Goal: Task Accomplishment & Management: Manage account settings

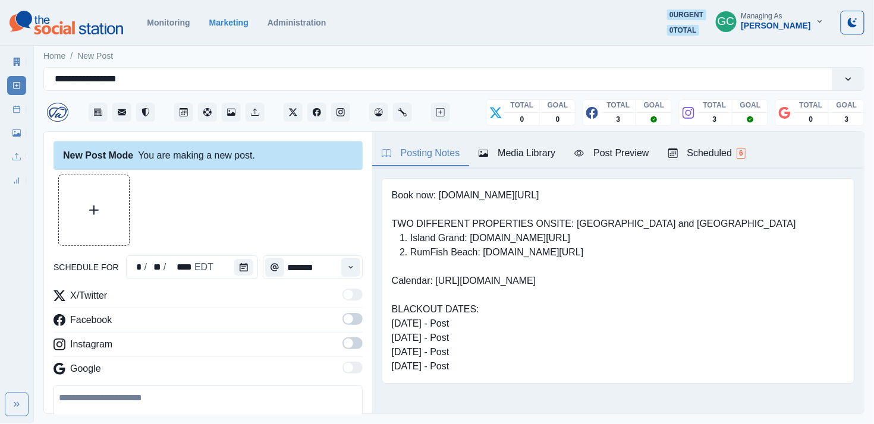
click at [708, 147] on div "Scheduled 6" at bounding box center [706, 153] width 77 height 14
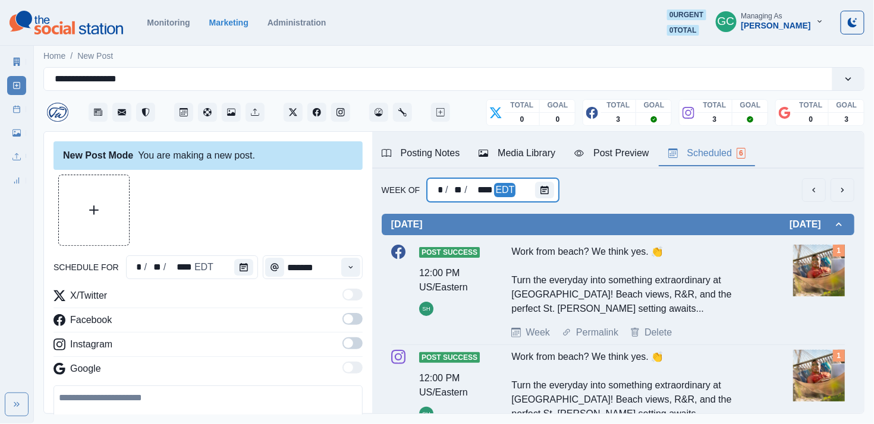
click at [527, 193] on div "* / ** / **** EDT" at bounding box center [493, 190] width 132 height 24
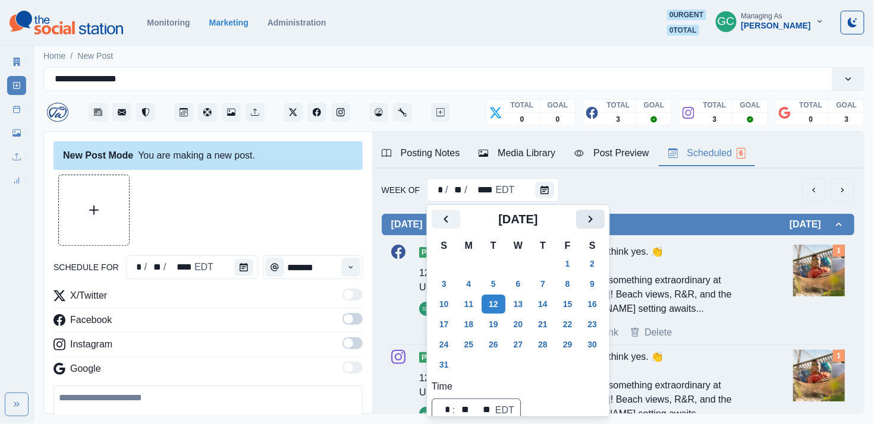
click at [605, 217] on button "Next" at bounding box center [590, 219] width 29 height 19
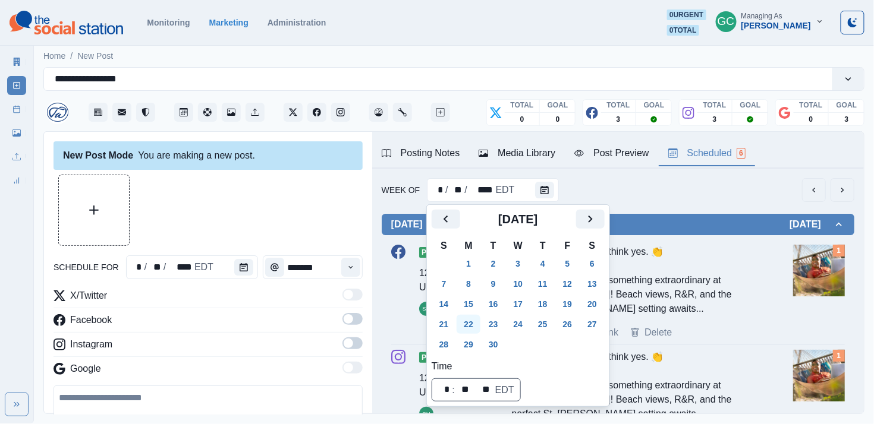
click at [474, 320] on button "22" at bounding box center [469, 324] width 24 height 19
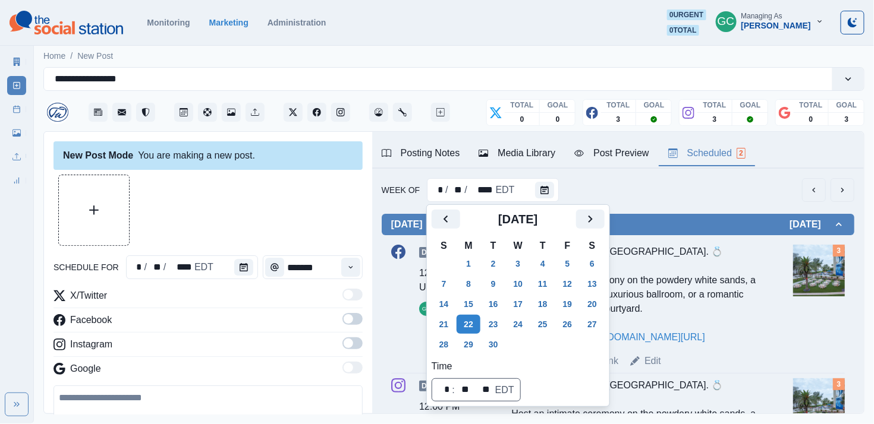
click at [678, 203] on div "Tuesday September 23, 2025 Draft 12:00 PM US/Eastern GC Say "I do" your way at …" at bounding box center [618, 365] width 473 height 327
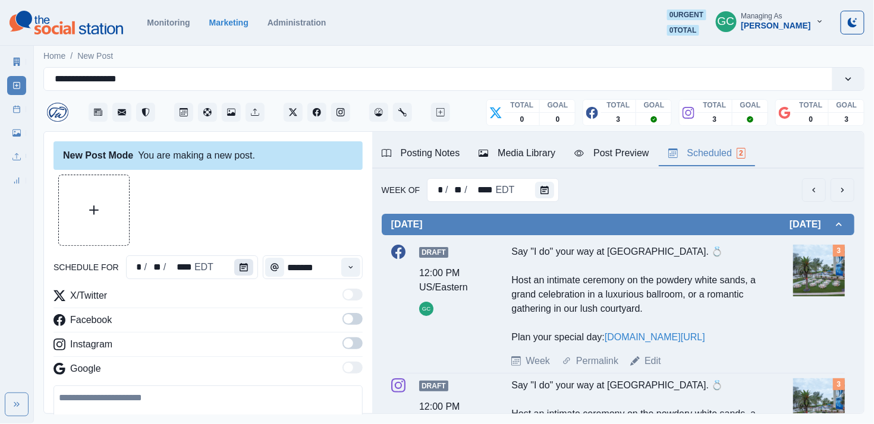
click at [243, 271] on icon "Calendar" at bounding box center [244, 267] width 8 height 8
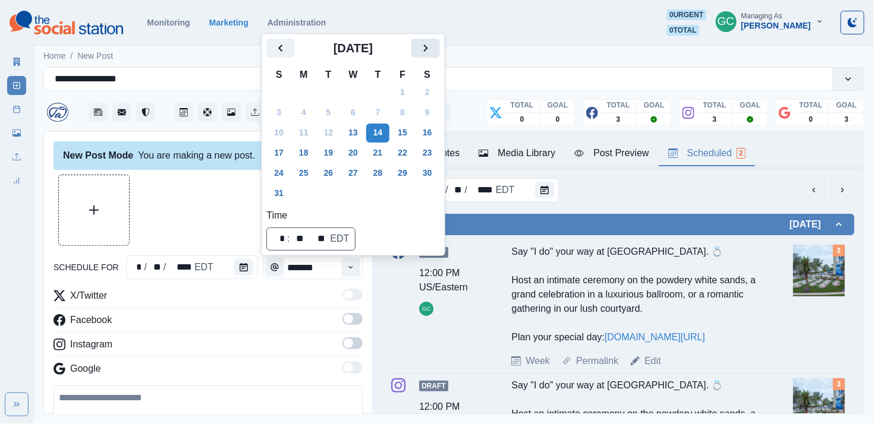
click at [433, 42] on icon "Next" at bounding box center [426, 48] width 14 height 14
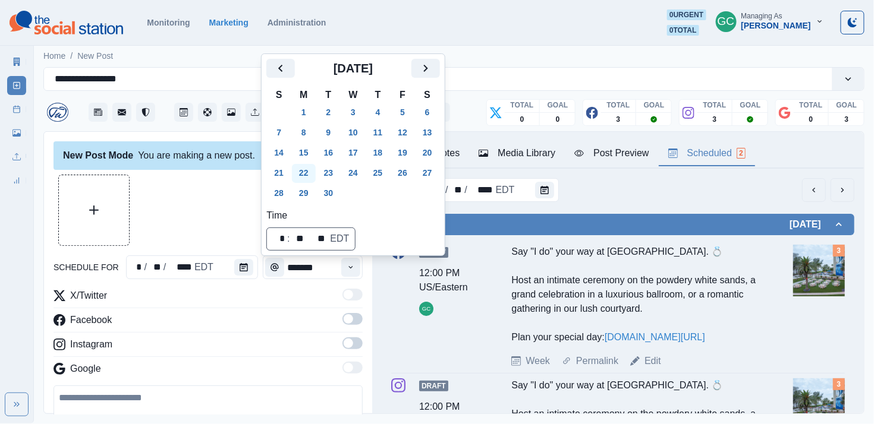
click at [306, 176] on button "22" at bounding box center [304, 173] width 24 height 19
click at [356, 176] on button "24" at bounding box center [353, 173] width 24 height 19
click at [345, 269] on button "Time" at bounding box center [350, 267] width 19 height 19
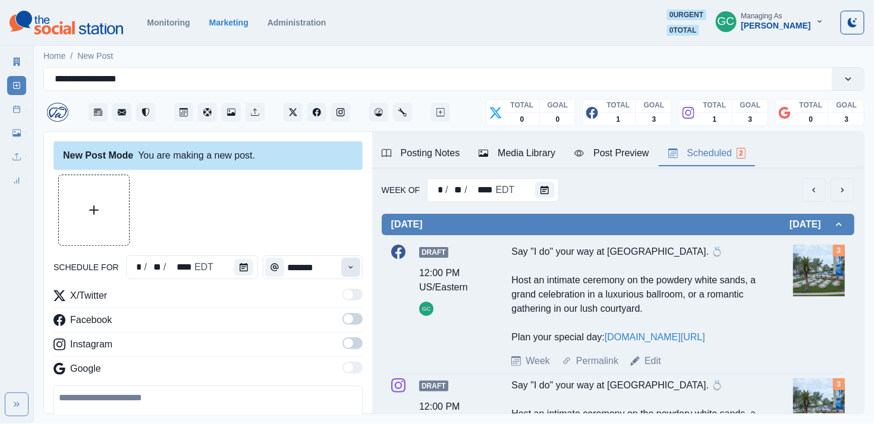
click at [345, 269] on button "Time" at bounding box center [350, 267] width 19 height 19
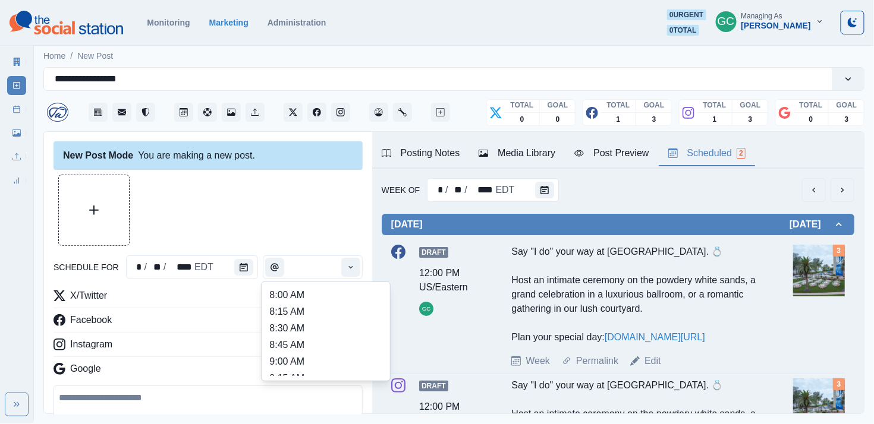
click at [256, 212] on div at bounding box center [208, 210] width 309 height 71
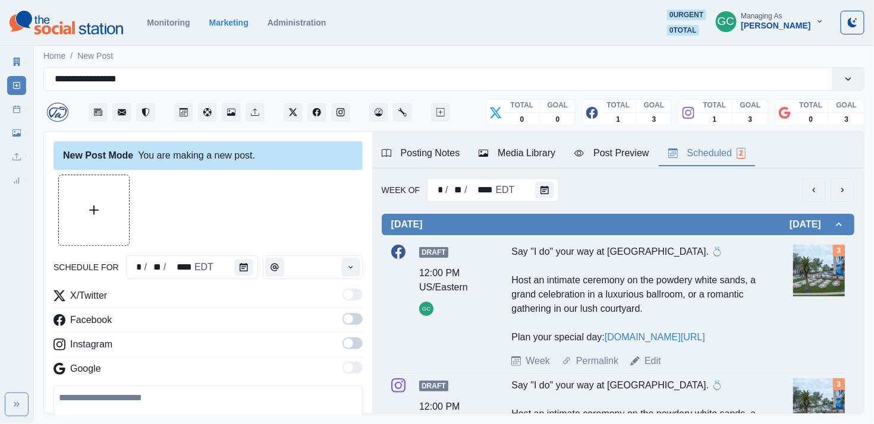
click at [349, 350] on span at bounding box center [352, 344] width 20 height 12
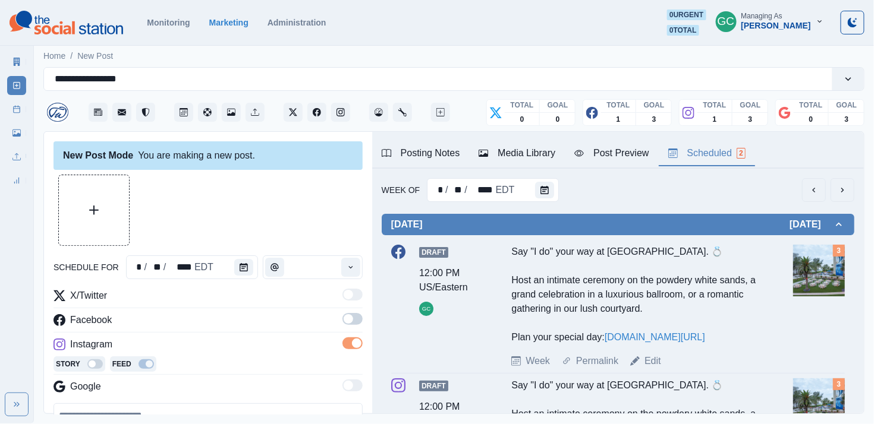
click at [351, 324] on span at bounding box center [352, 319] width 20 height 12
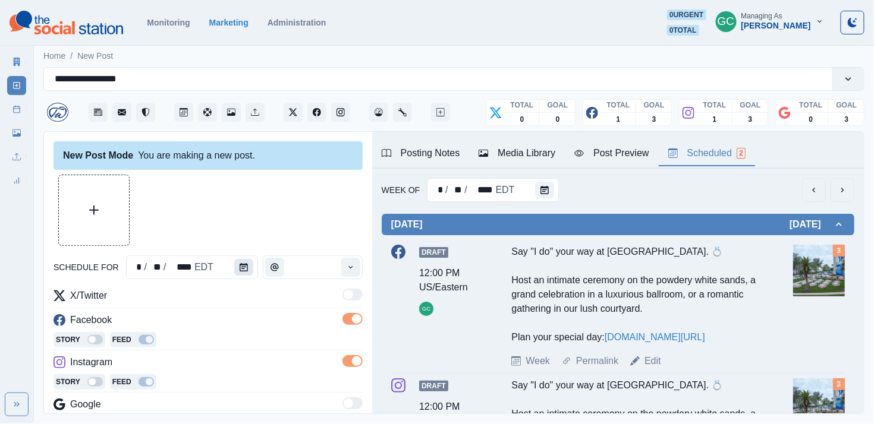
click at [235, 274] on button "Calendar" at bounding box center [243, 267] width 19 height 17
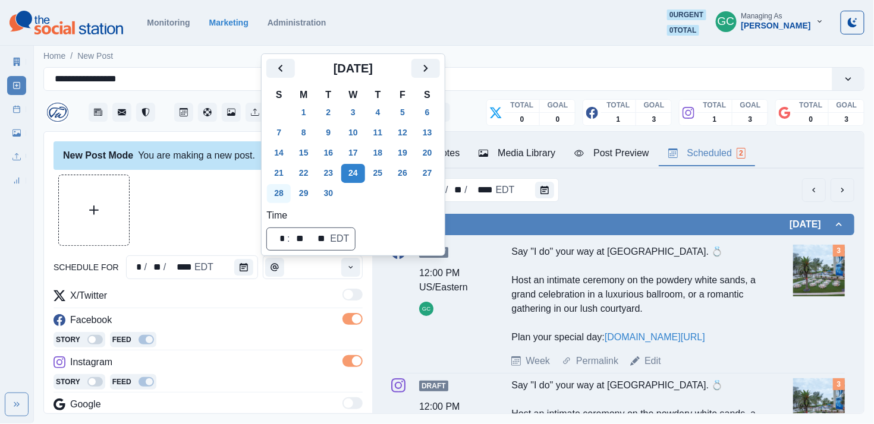
click at [279, 199] on button "28" at bounding box center [279, 193] width 24 height 19
click at [218, 237] on div at bounding box center [208, 210] width 309 height 71
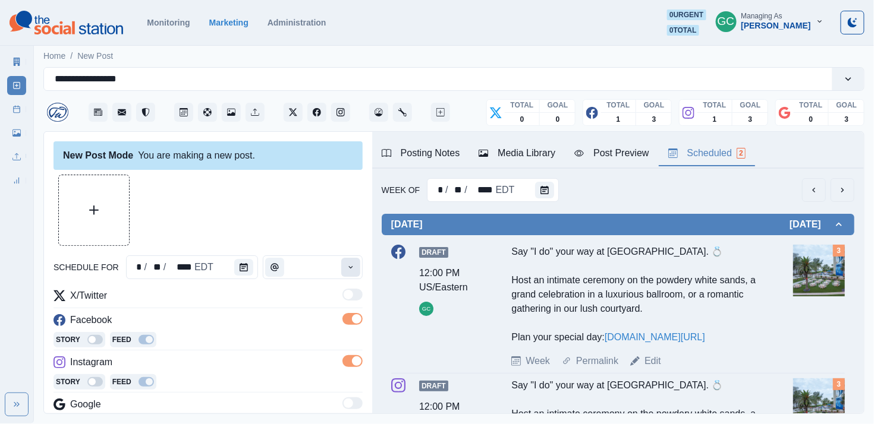
click at [351, 269] on icon "Time" at bounding box center [350, 267] width 4 height 2
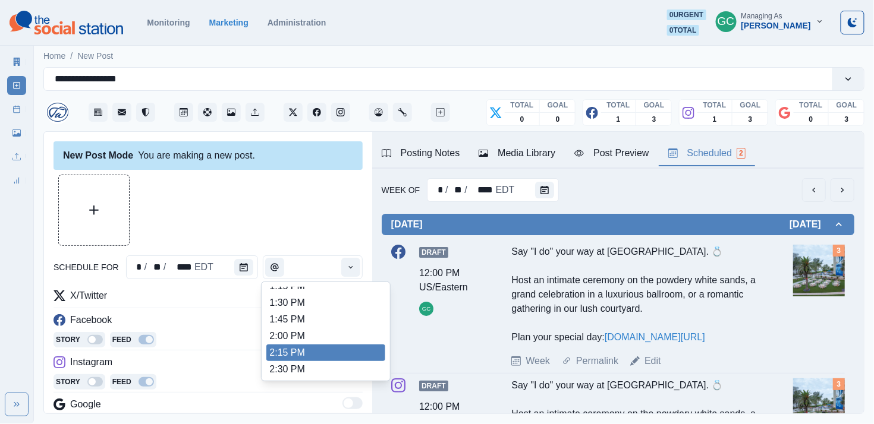
scroll to position [358, 0]
click at [322, 358] on li "2:15 PM" at bounding box center [325, 353] width 119 height 17
type input "*******"
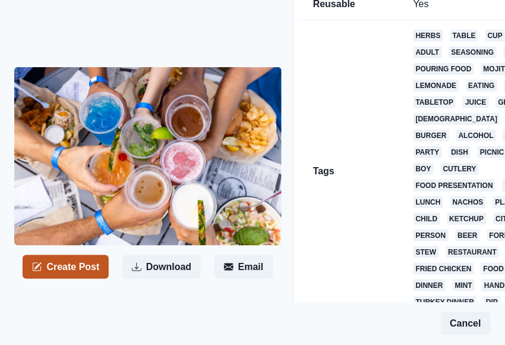
scroll to position [114, 0]
click at [56, 256] on button "Create Post" at bounding box center [66, 267] width 86 height 24
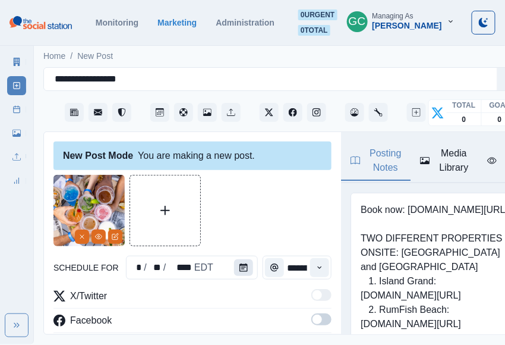
click at [234, 268] on button "Calendar" at bounding box center [243, 267] width 19 height 17
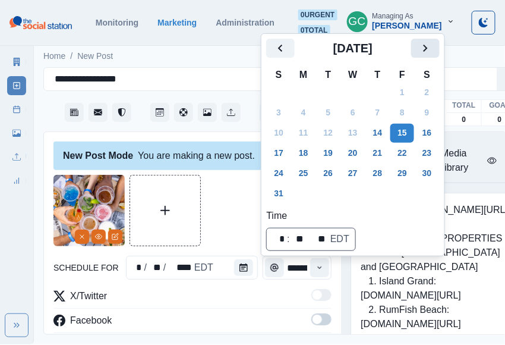
click at [433, 51] on icon "Next" at bounding box center [426, 48] width 14 height 14
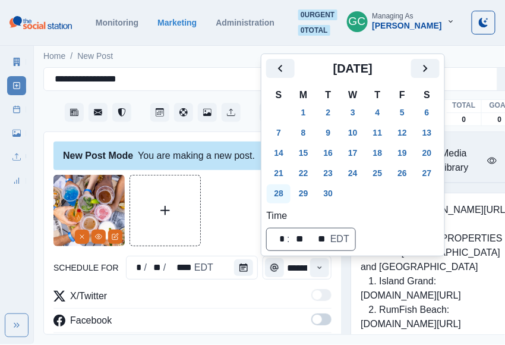
click at [273, 187] on button "28" at bounding box center [279, 193] width 24 height 19
click at [325, 270] on button "Time" at bounding box center [319, 267] width 19 height 19
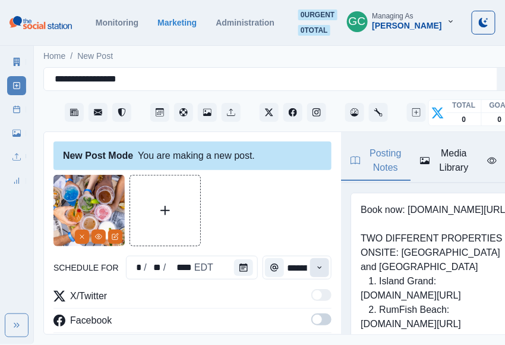
click at [325, 270] on button "Time" at bounding box center [319, 267] width 19 height 19
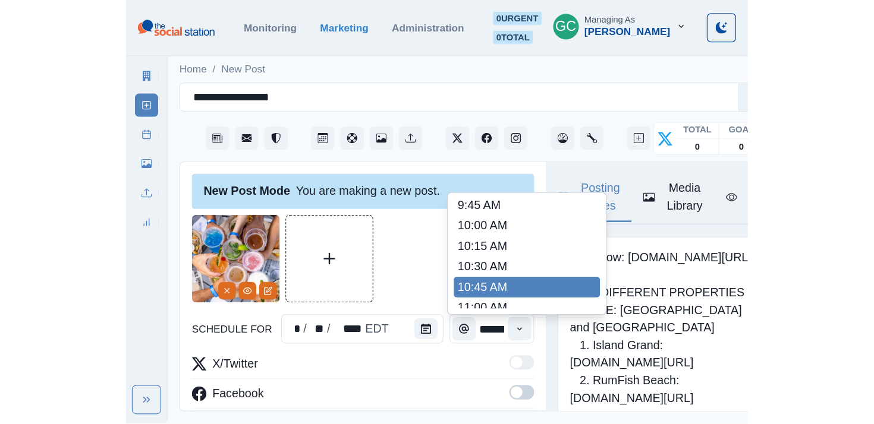
scroll to position [191, 0]
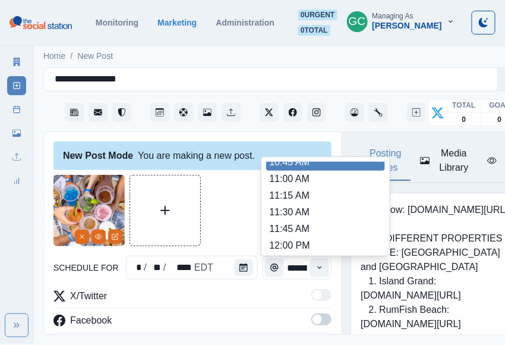
click at [304, 237] on li "11:45 AM" at bounding box center [325, 229] width 119 height 17
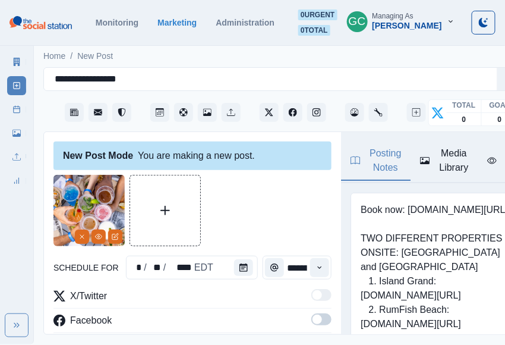
type input "********"
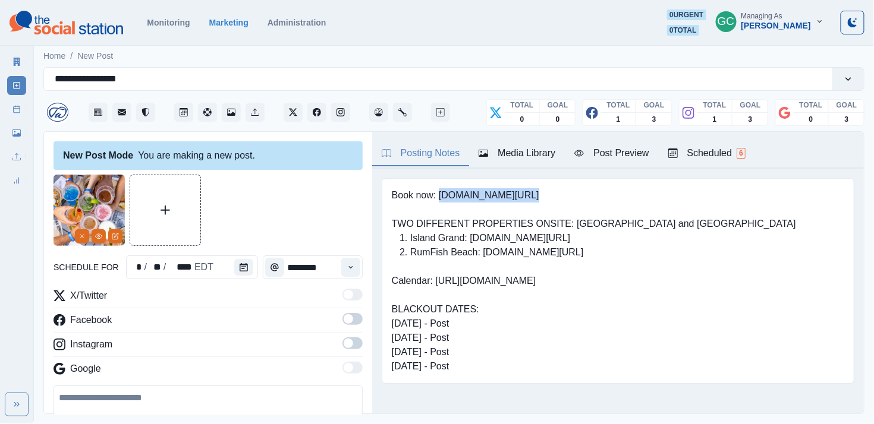
drag, startPoint x: 439, startPoint y: 197, endPoint x: 548, endPoint y: 197, distance: 108.8
click at [505, 197] on pre "Book now: [DOMAIN_NAME][URL] TWO DIFFERENT PROPERTIES ONSITE: [GEOGRAPHIC_DATA]…" at bounding box center [594, 280] width 404 height 185
copy pre "[DOMAIN_NAME][URL]"
click at [320, 109] on button "Facebook" at bounding box center [316, 112] width 19 height 19
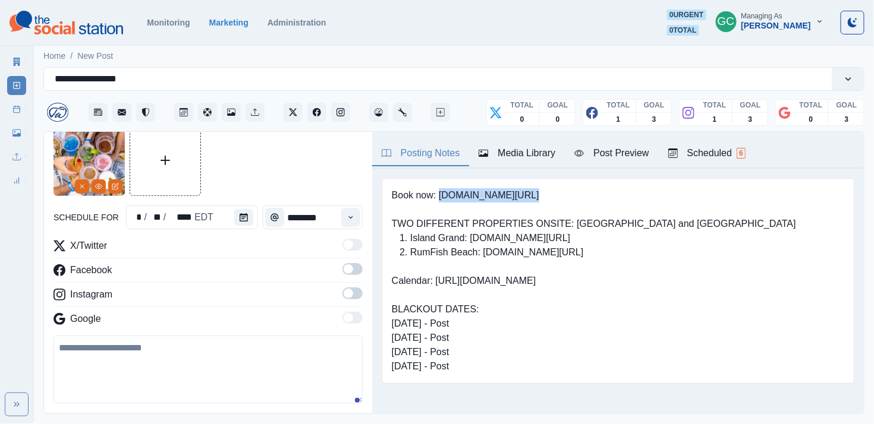
click at [183, 344] on textarea at bounding box center [208, 370] width 309 height 68
paste textarea "**********"
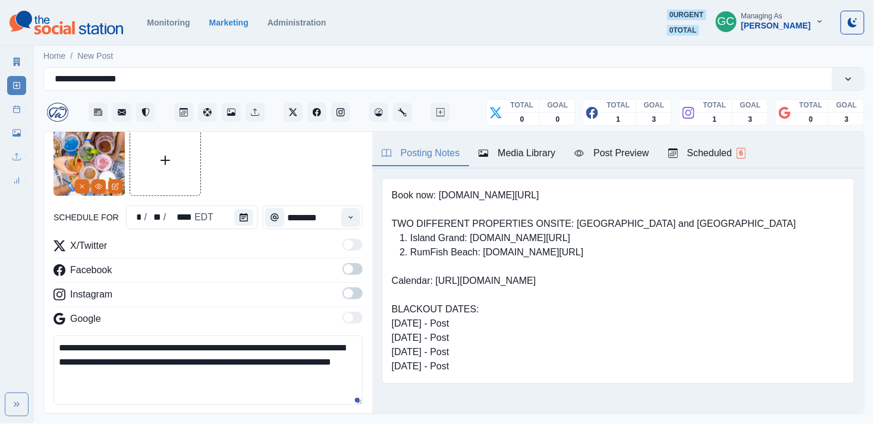
type textarea "**********"
click at [350, 287] on div "X/Twitter Facebook Instagram Google" at bounding box center [208, 285] width 309 height 92
click at [351, 271] on span at bounding box center [349, 270] width 10 height 10
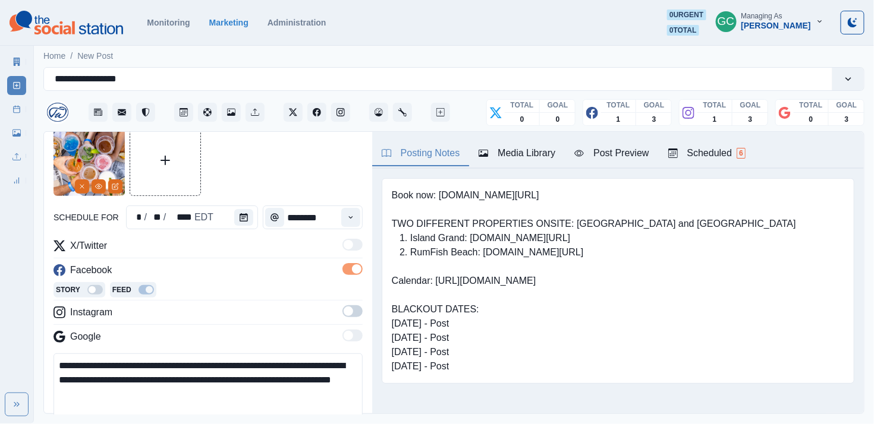
click at [352, 306] on div "X/Twitter Facebook Story Feed Instagram Google" at bounding box center [208, 294] width 309 height 110
click at [352, 314] on span at bounding box center [352, 312] width 20 height 12
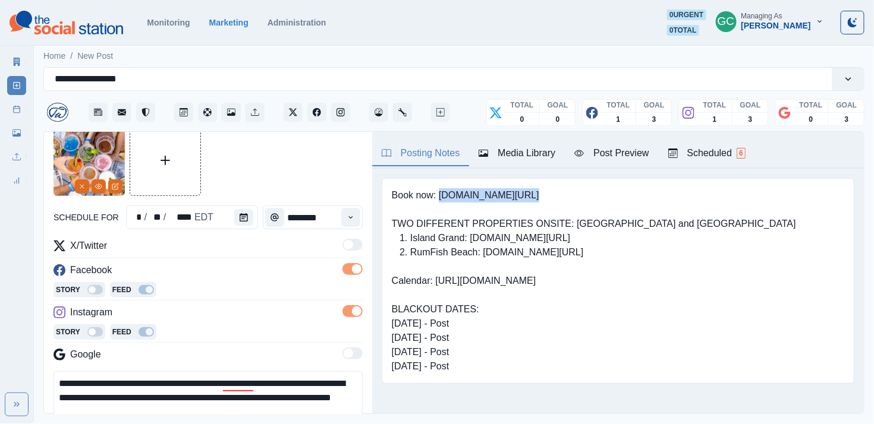
drag, startPoint x: 441, startPoint y: 196, endPoint x: 583, endPoint y: 192, distance: 142.1
click at [505, 192] on pre "Book now: [DOMAIN_NAME][URL] TWO DIFFERENT PROPERTIES ONSITE: [GEOGRAPHIC_DATA]…" at bounding box center [594, 280] width 404 height 185
copy pre "[DOMAIN_NAME][URL]"
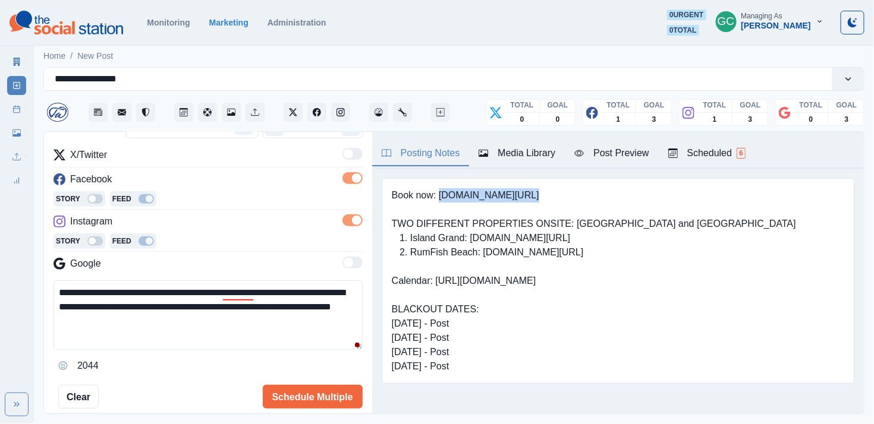
scroll to position [178, 0]
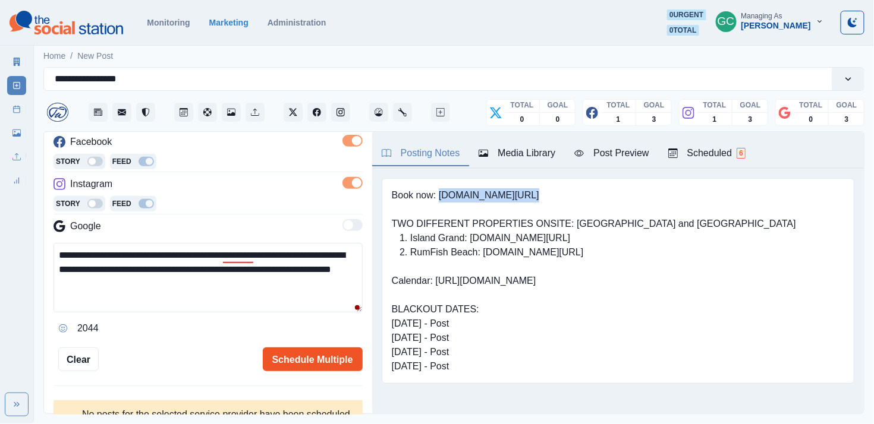
click at [331, 344] on button "Schedule Multiple" at bounding box center [313, 360] width 100 height 24
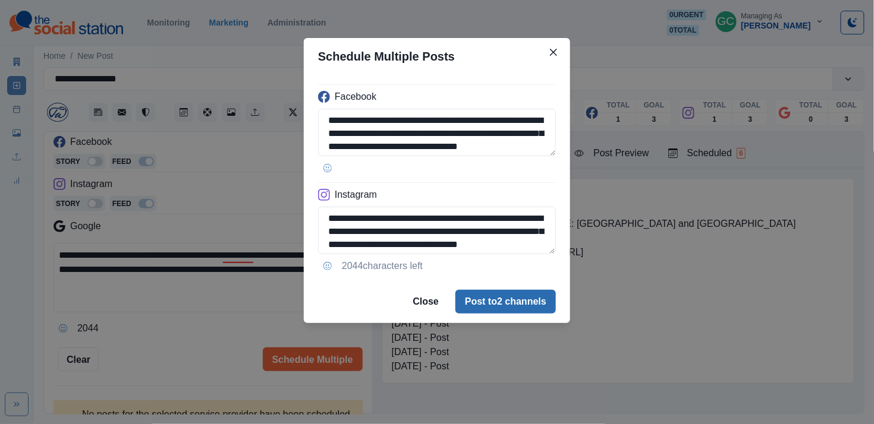
click at [470, 300] on button "Post to 2 channels" at bounding box center [505, 302] width 100 height 24
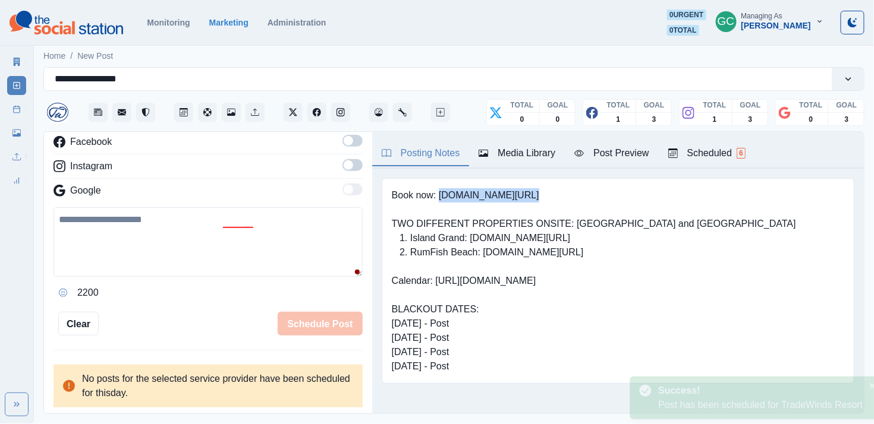
scroll to position [140, 0]
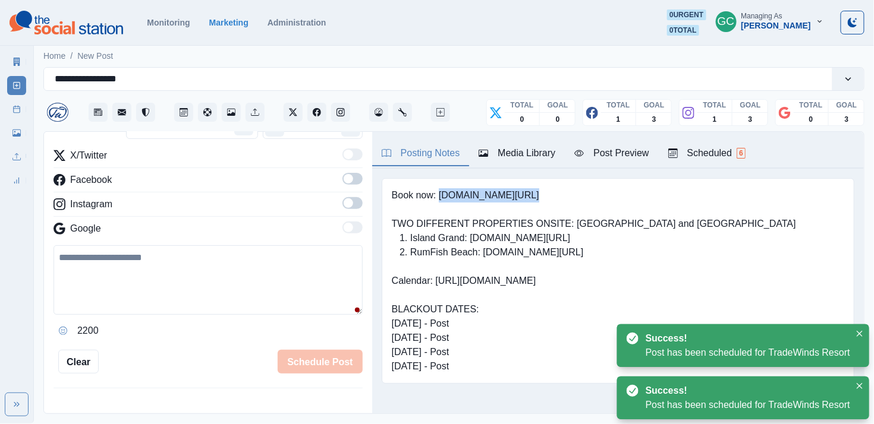
click at [505, 164] on button "Scheduled 6" at bounding box center [707, 153] width 96 height 25
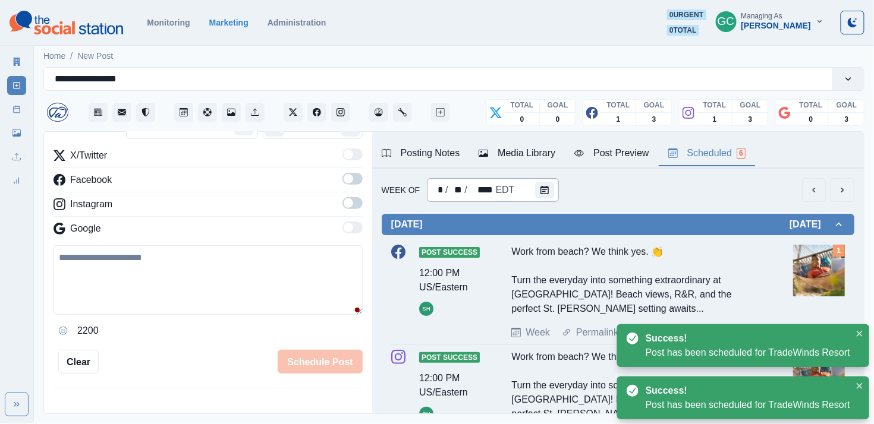
scroll to position [0, 0]
click at [505, 180] on div at bounding box center [547, 190] width 24 height 24
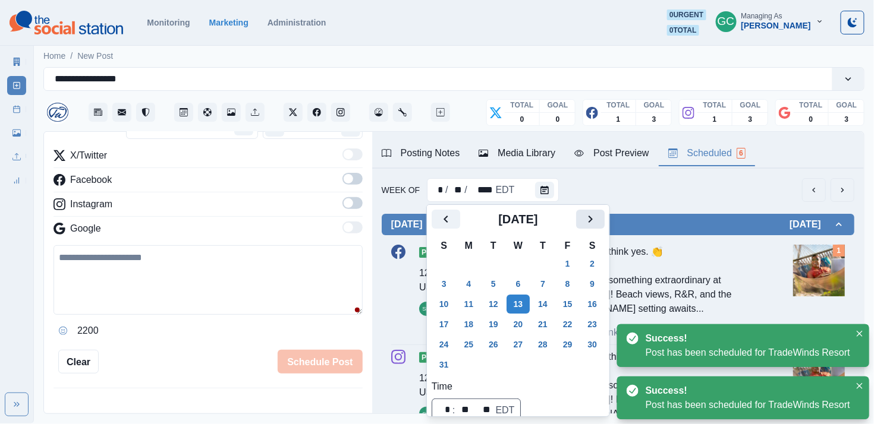
click at [505, 216] on icon "Next" at bounding box center [590, 219] width 14 height 14
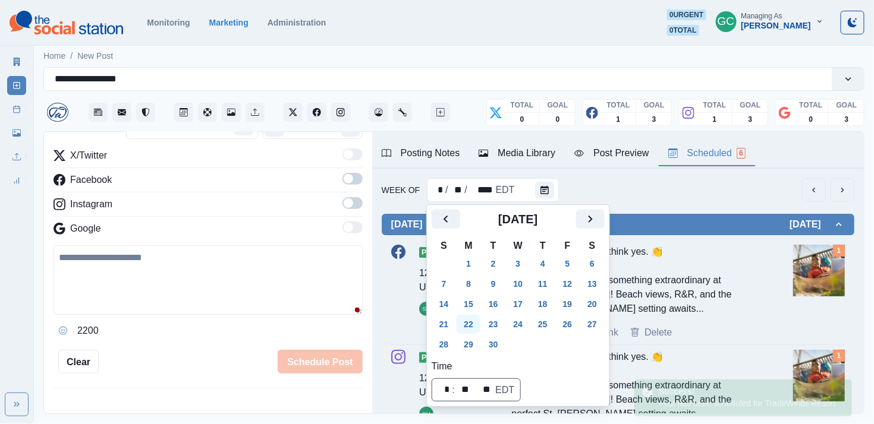
click at [474, 320] on button "22" at bounding box center [469, 324] width 24 height 19
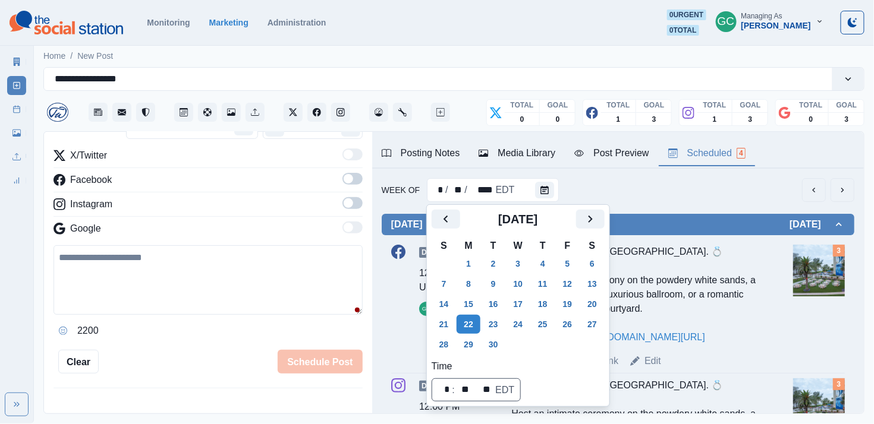
click at [505, 190] on div "Week Of * / ** / **** EDT" at bounding box center [618, 190] width 473 height 24
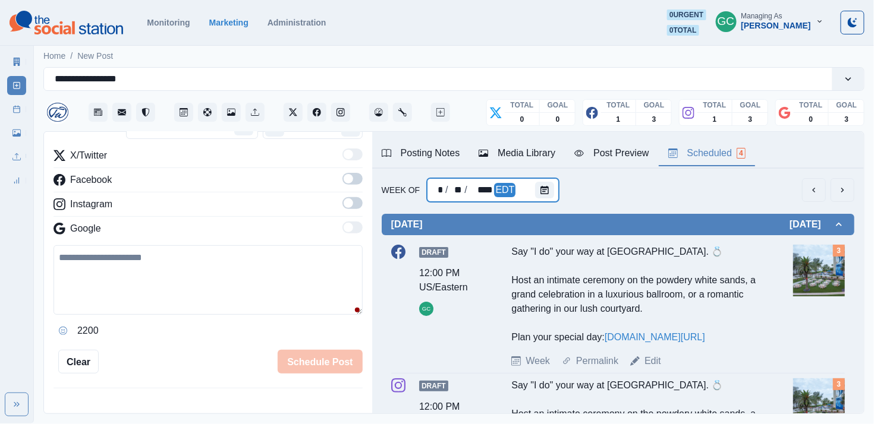
click at [505, 192] on icon "Calendar" at bounding box center [544, 190] width 8 height 8
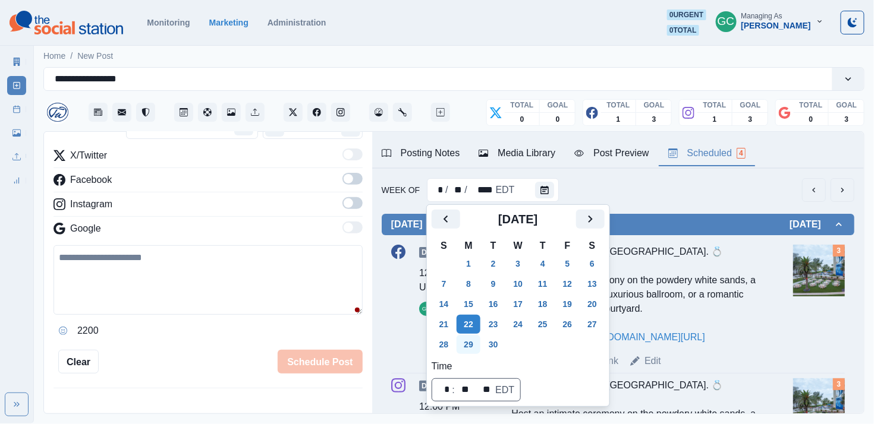
click at [474, 340] on button "29" at bounding box center [469, 344] width 24 height 19
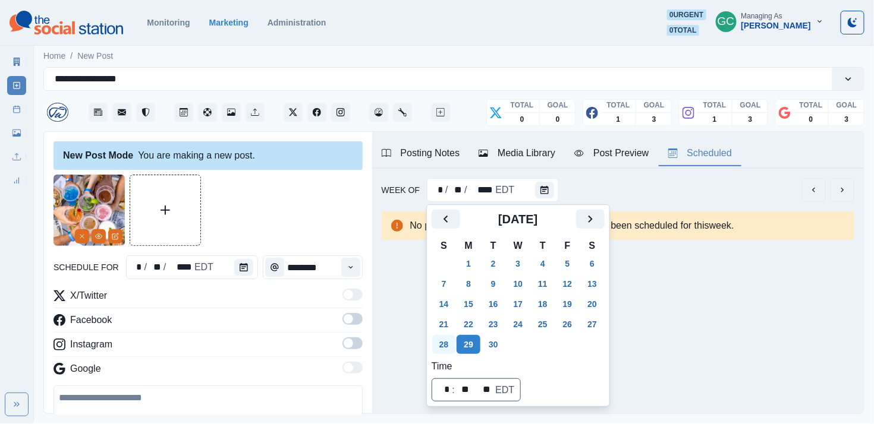
click at [447, 341] on button "28" at bounding box center [444, 344] width 24 height 19
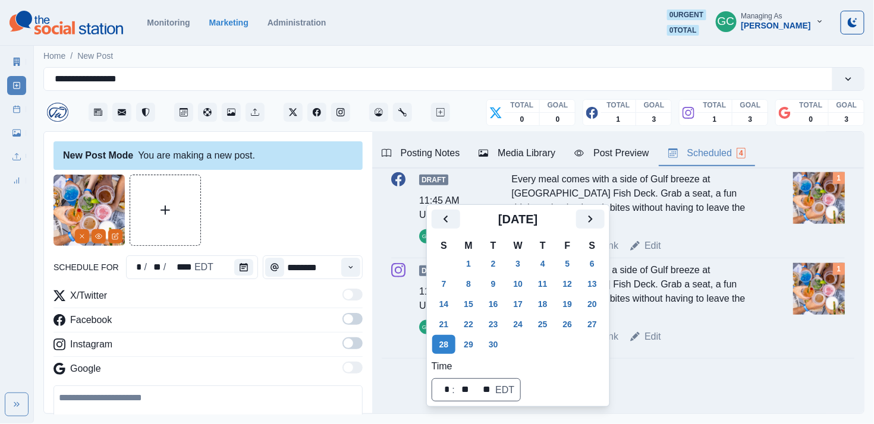
scroll to position [374, 0]
click at [473, 344] on button "29" at bounding box center [469, 344] width 24 height 19
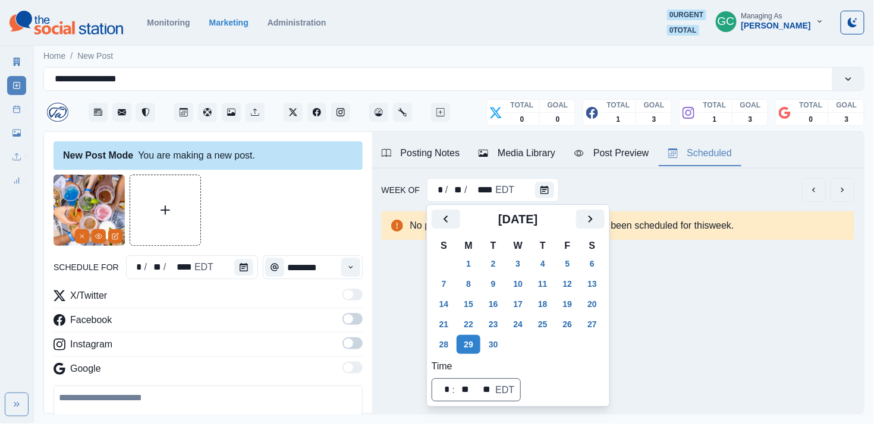
scroll to position [0, 0]
click at [78, 245] on img at bounding box center [89, 210] width 71 height 71
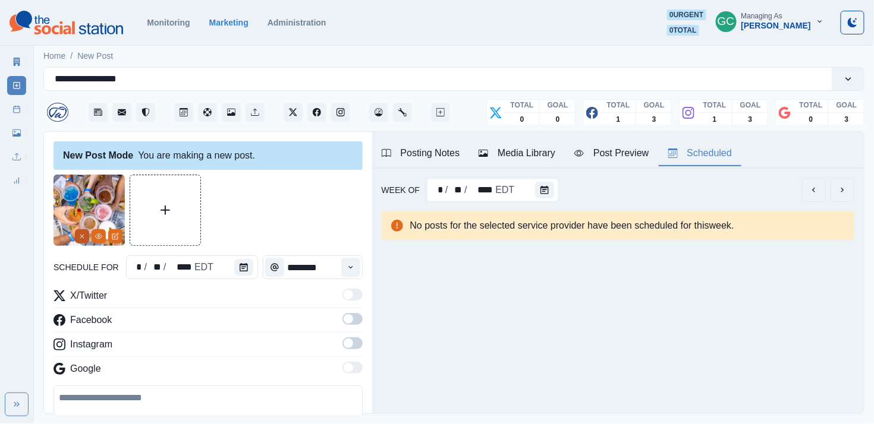
click at [80, 237] on icon "Remove" at bounding box center [81, 236] width 7 height 7
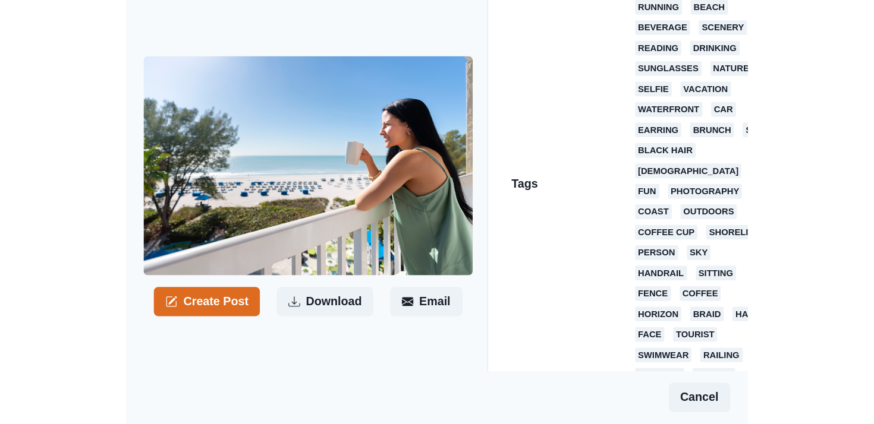
scroll to position [213, 0]
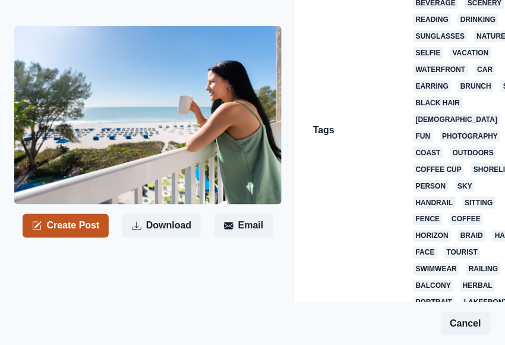
click at [84, 219] on button "Create Post" at bounding box center [66, 226] width 86 height 24
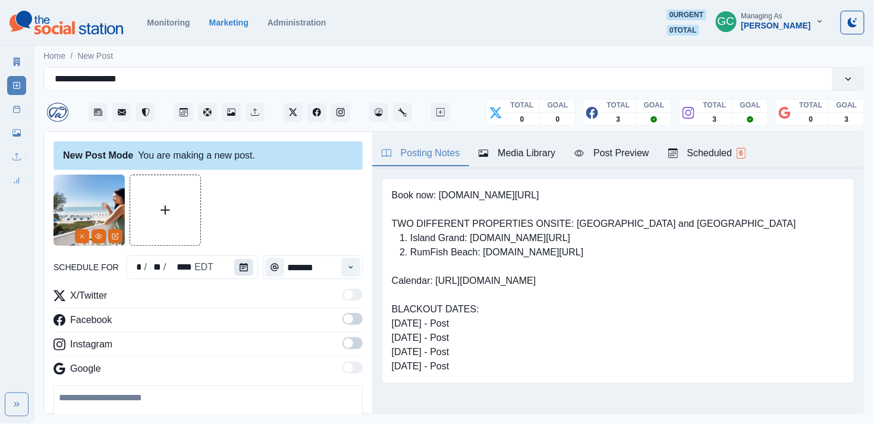
click at [248, 266] on button "Calendar" at bounding box center [243, 267] width 19 height 17
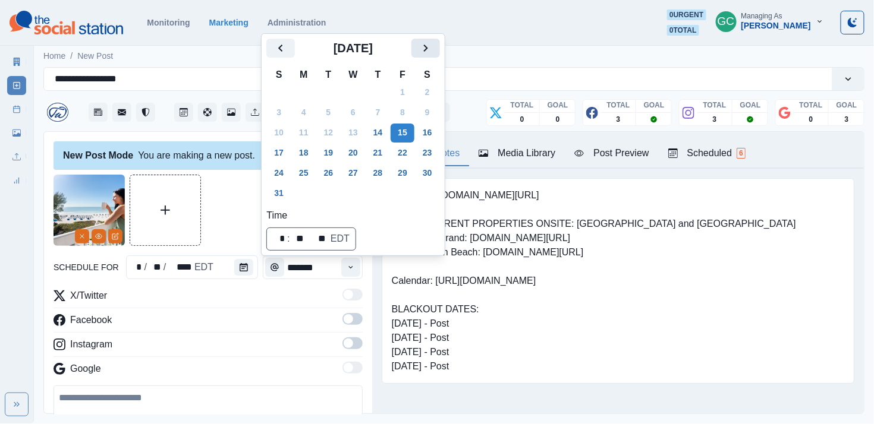
click at [440, 50] on button "Next" at bounding box center [425, 48] width 29 height 19
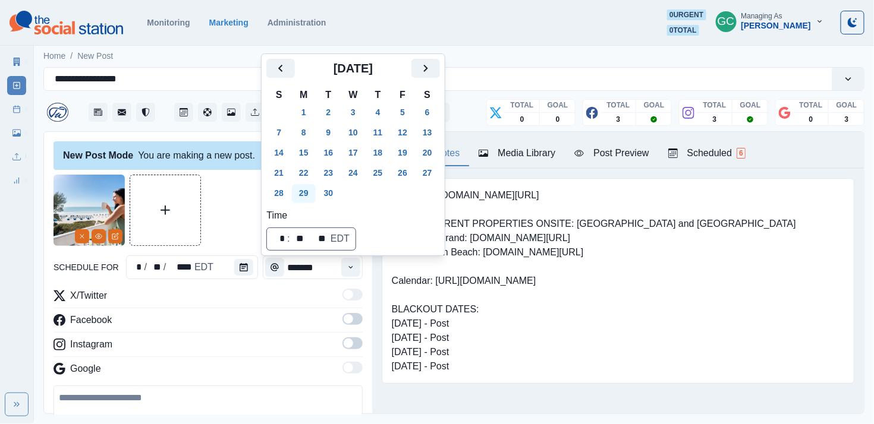
click at [307, 196] on button "29" at bounding box center [304, 193] width 24 height 19
click at [358, 272] on button "Time" at bounding box center [350, 267] width 19 height 19
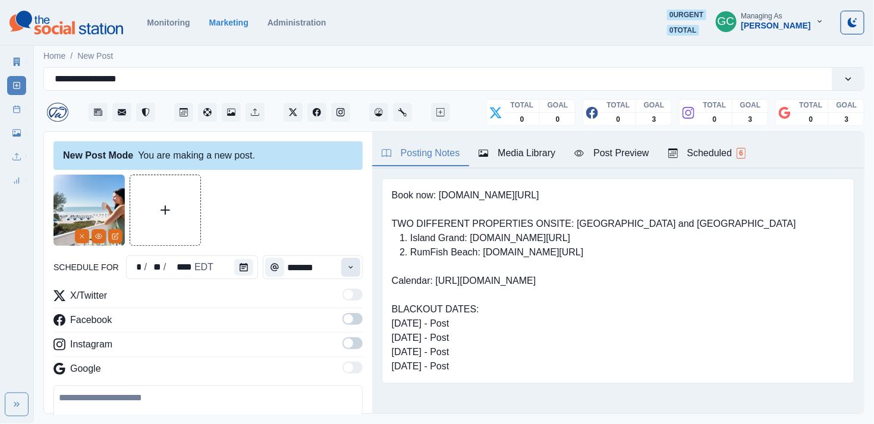
click at [358, 272] on button "Time" at bounding box center [350, 267] width 19 height 19
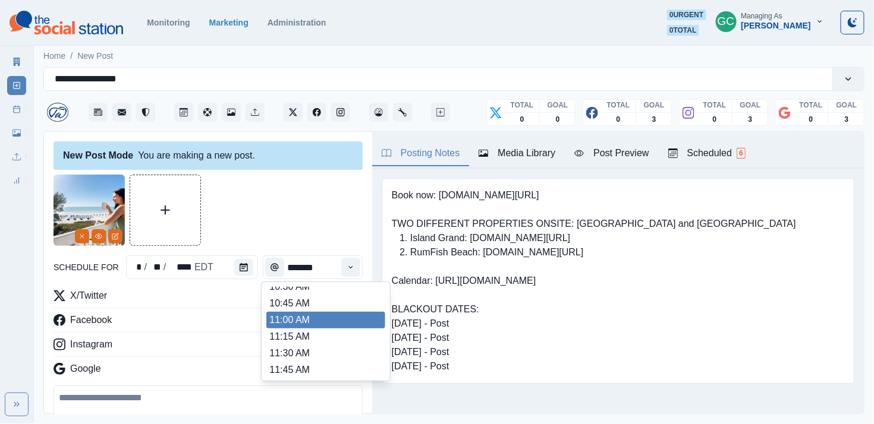
scroll to position [174, 0]
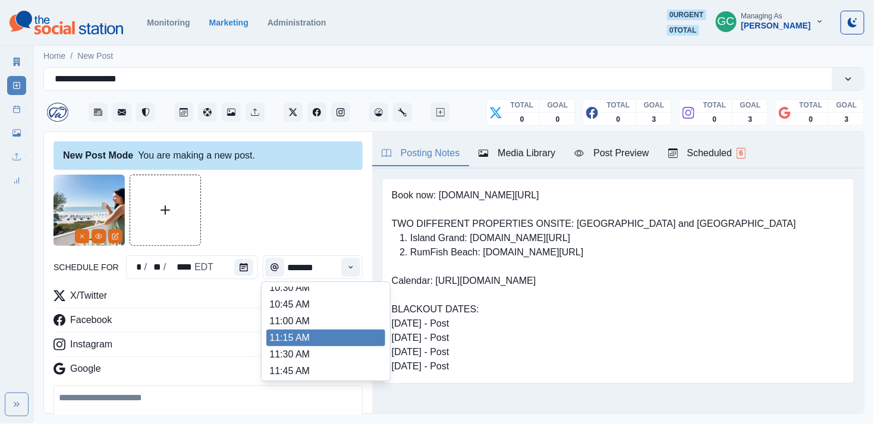
click at [335, 344] on li "11:15 AM" at bounding box center [325, 338] width 119 height 17
type input "********"
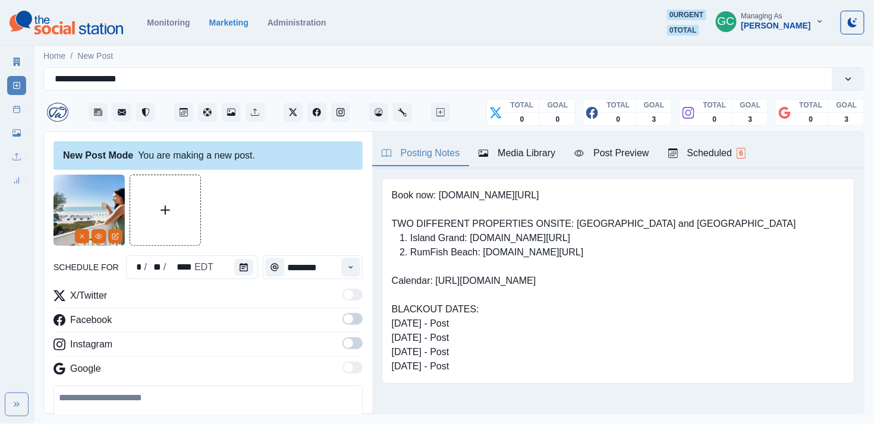
click at [352, 342] on span at bounding box center [349, 344] width 10 height 10
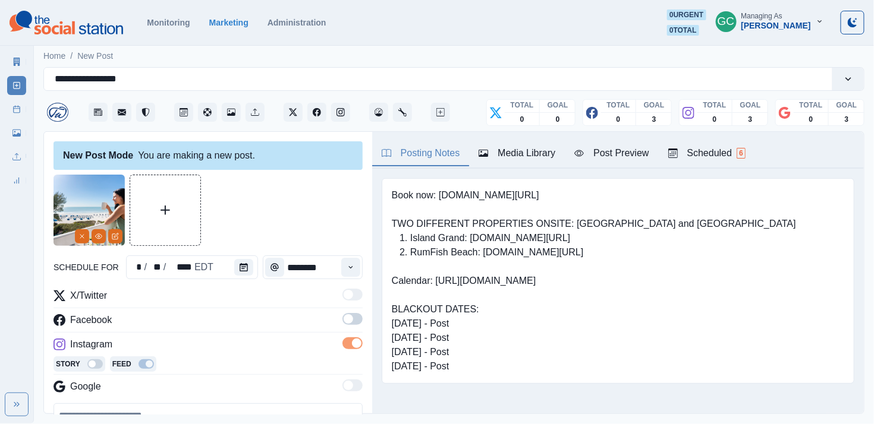
click at [352, 319] on span at bounding box center [349, 319] width 10 height 10
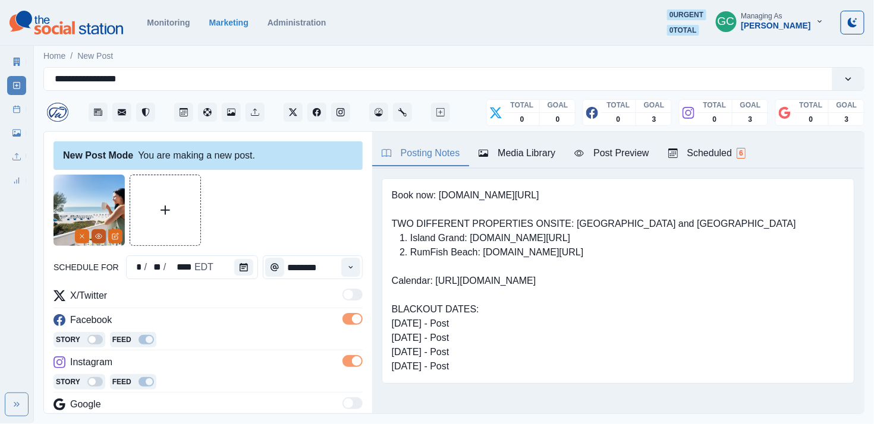
click at [94, 237] on button "View Media" at bounding box center [99, 236] width 14 height 14
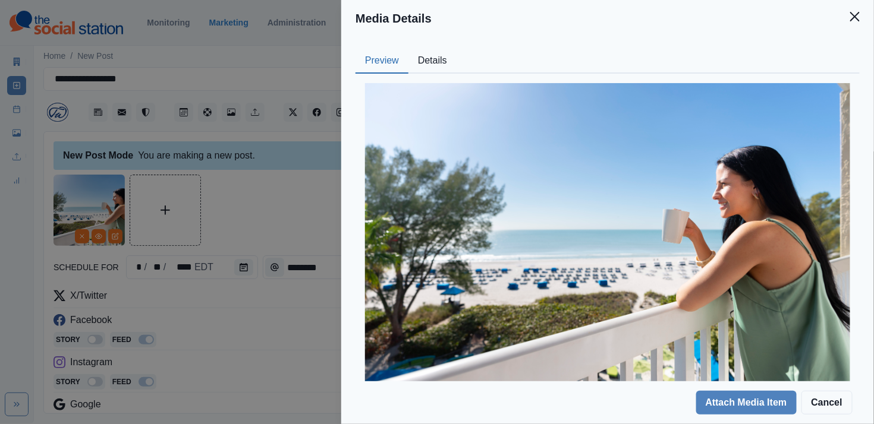
click at [291, 199] on div "Media Details Preview Details Our Description 20220111-0988 Reusable Yes Tags w…" at bounding box center [437, 212] width 874 height 424
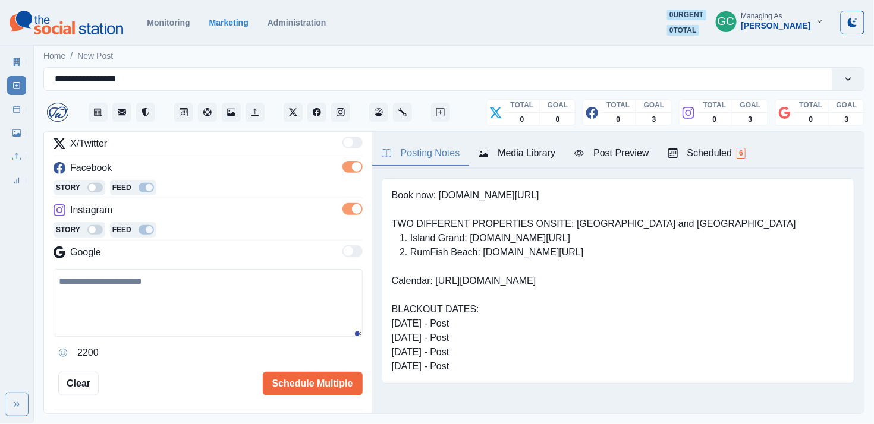
scroll to position [157, 0]
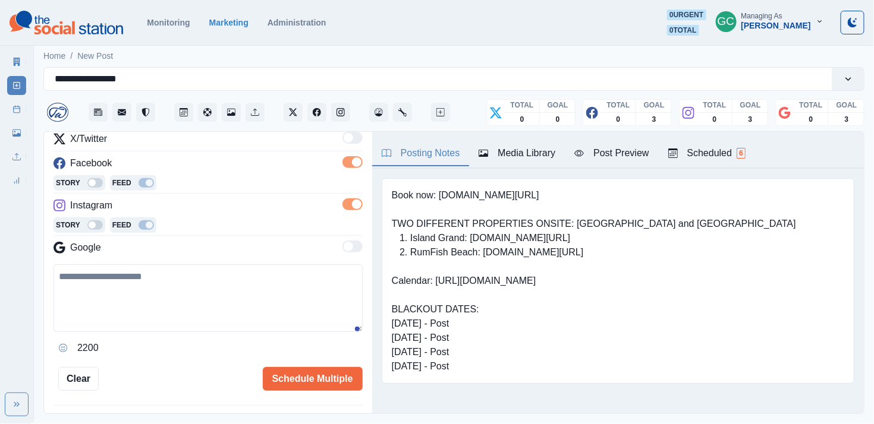
click at [191, 298] on textarea at bounding box center [208, 299] width 309 height 68
paste textarea "**********"
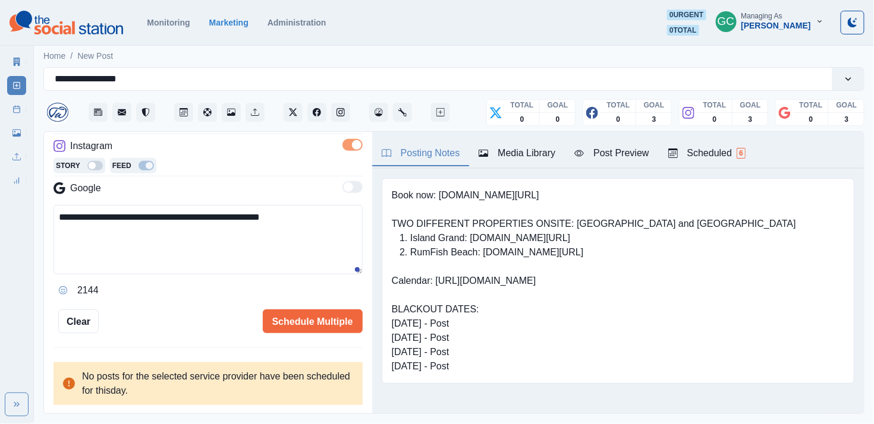
scroll to position [219, 0]
type textarea "**********"
click at [288, 317] on button "Schedule Multiple" at bounding box center [313, 322] width 100 height 24
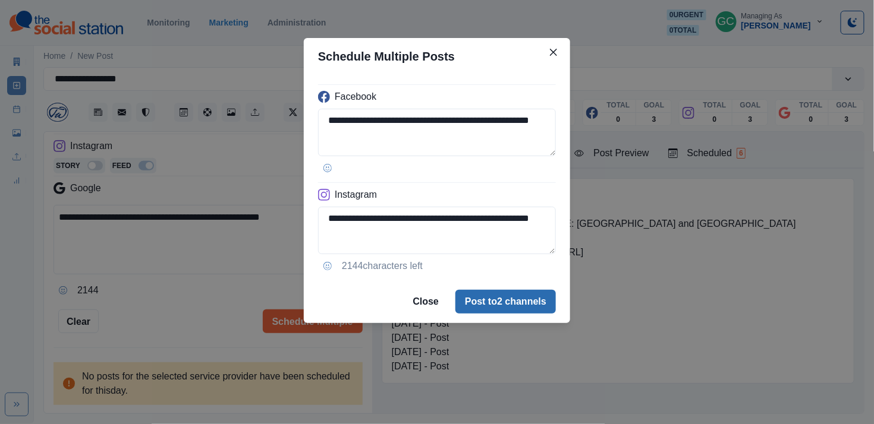
click at [488, 292] on button "Post to 2 channels" at bounding box center [505, 302] width 100 height 24
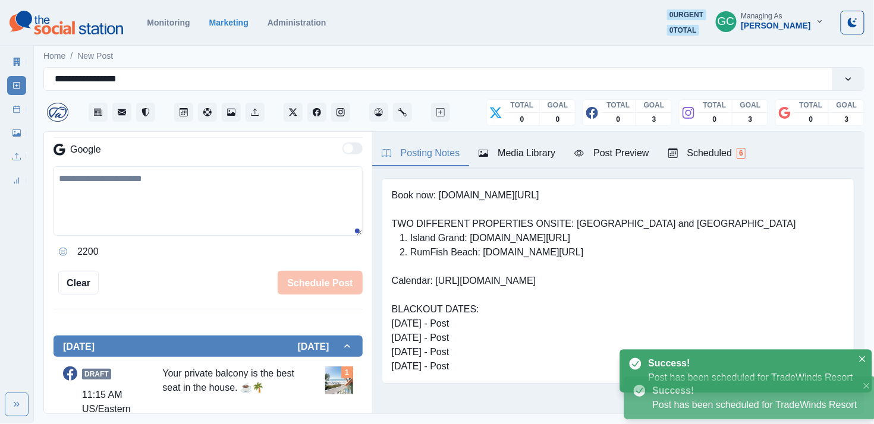
scroll to position [140, 0]
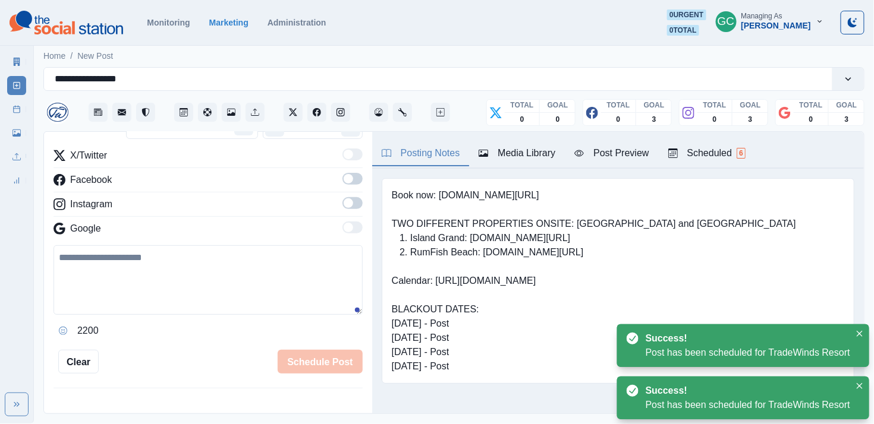
click at [505, 158] on div "Scheduled 6" at bounding box center [706, 153] width 77 height 14
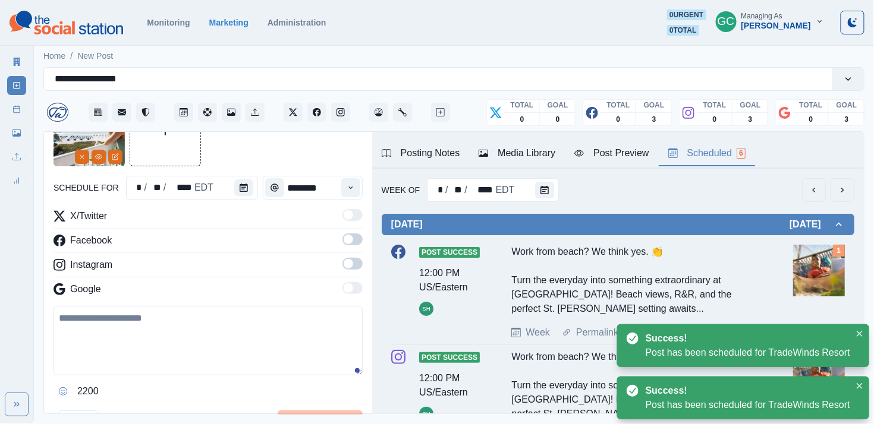
scroll to position [0, 0]
click at [505, 196] on button "Calendar" at bounding box center [544, 190] width 19 height 17
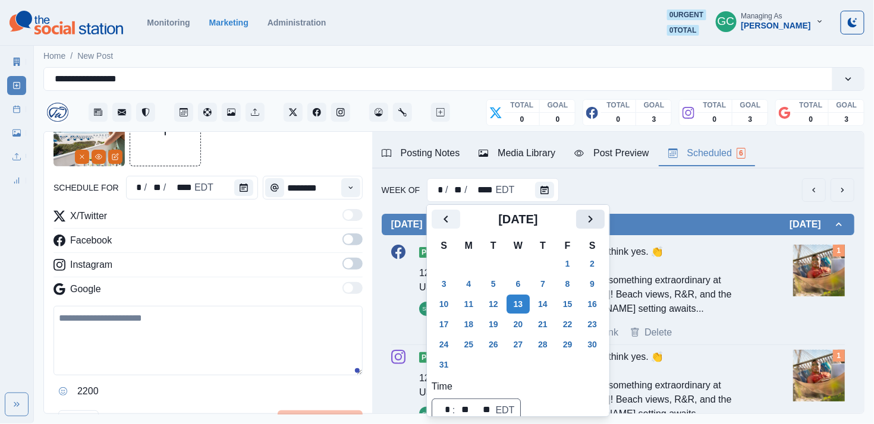
click at [505, 225] on button "Next" at bounding box center [590, 219] width 29 height 19
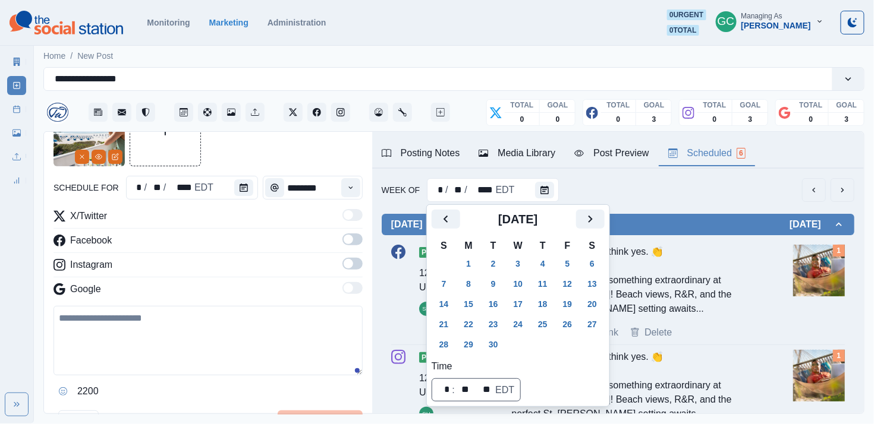
click at [505, 339] on td "30" at bounding box center [493, 345] width 25 height 20
click at [501, 339] on button "30" at bounding box center [494, 344] width 24 height 19
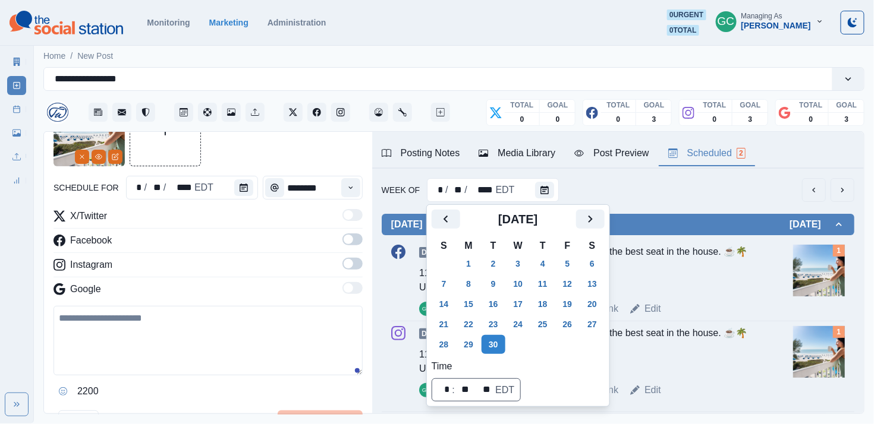
click at [236, 199] on div at bounding box center [246, 188] width 24 height 24
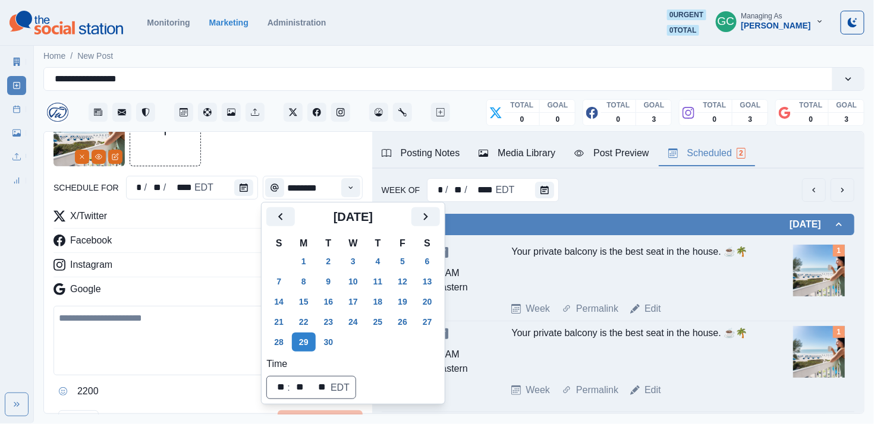
click at [157, 237] on div "Facebook" at bounding box center [208, 243] width 309 height 19
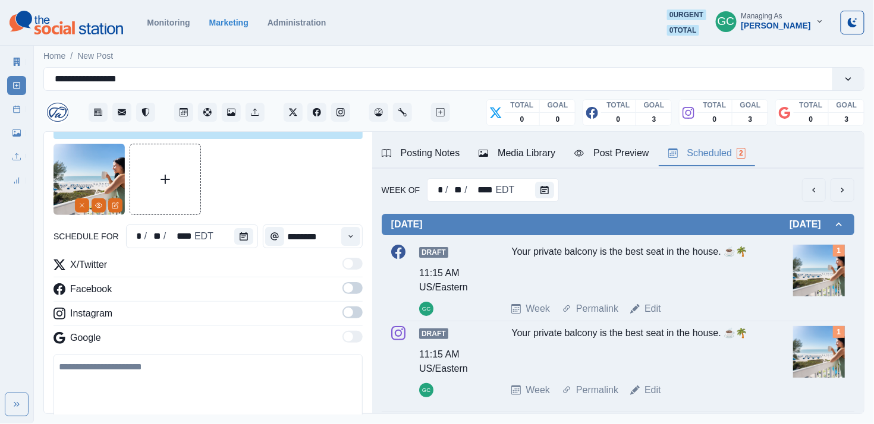
scroll to position [30, 0]
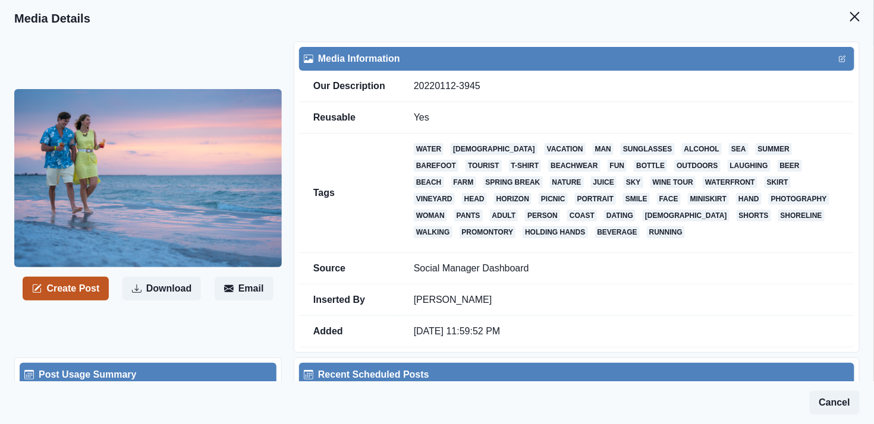
click at [80, 283] on button "Create Post" at bounding box center [66, 289] width 86 height 24
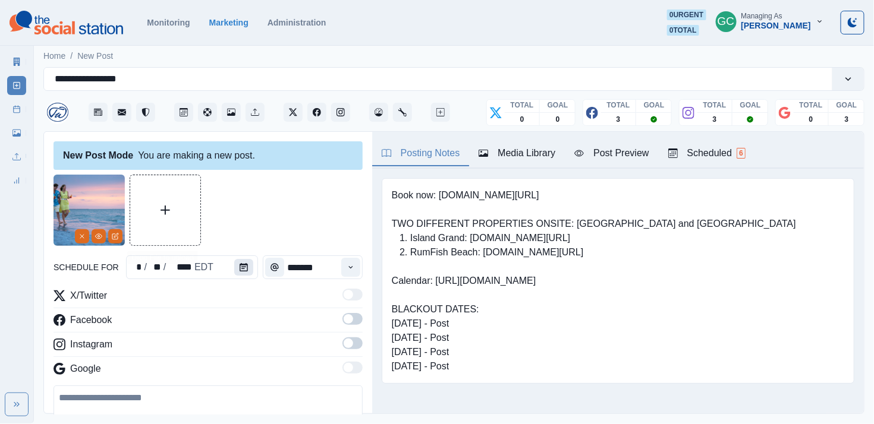
click at [239, 259] on button "Calendar" at bounding box center [243, 267] width 19 height 17
click at [251, 263] on div at bounding box center [246, 268] width 24 height 24
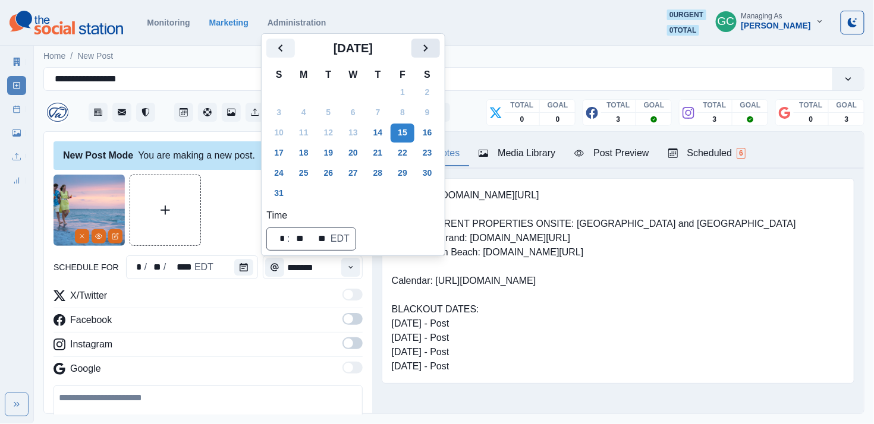
click at [433, 48] on icon "Next" at bounding box center [426, 48] width 14 height 14
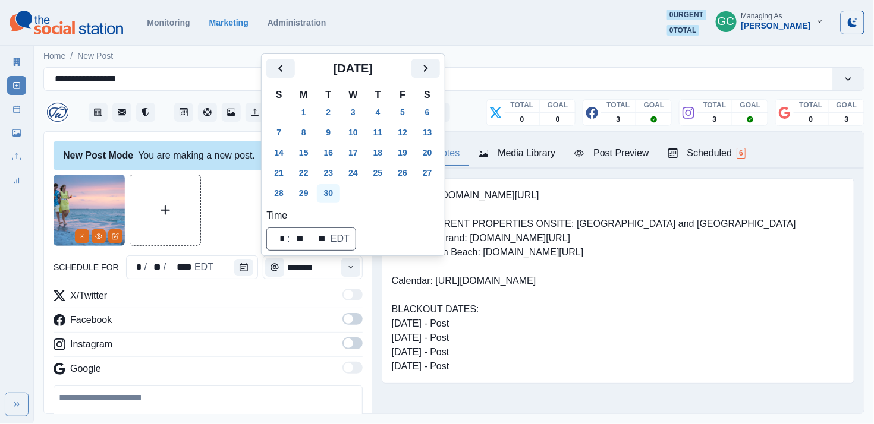
click at [330, 193] on button "30" at bounding box center [329, 193] width 24 height 19
click at [348, 272] on button "Time" at bounding box center [350, 267] width 19 height 19
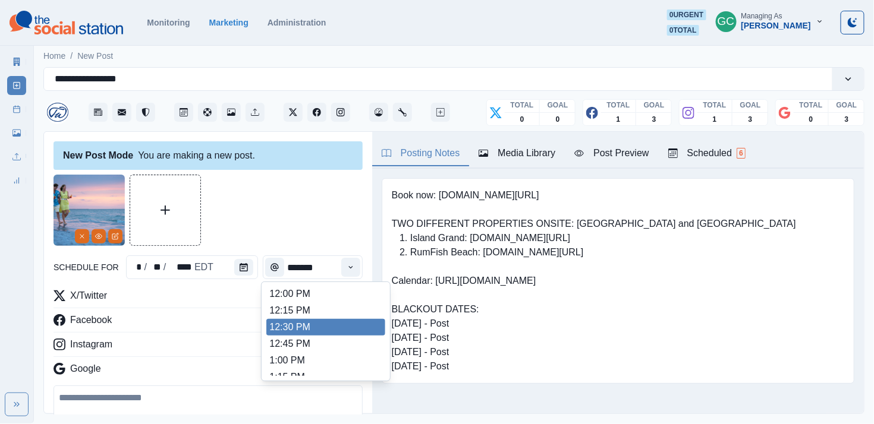
click at [317, 343] on li "12:45 PM" at bounding box center [325, 344] width 119 height 17
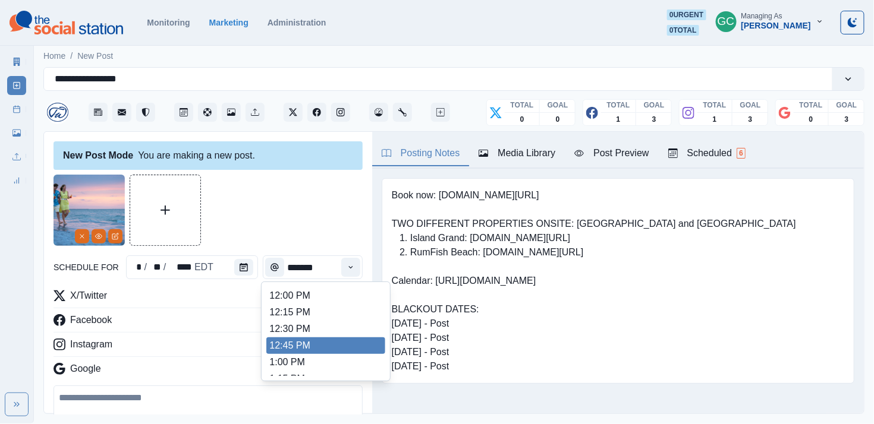
scroll to position [265, 0]
click at [351, 339] on li "12:30 PM" at bounding box center [325, 330] width 119 height 17
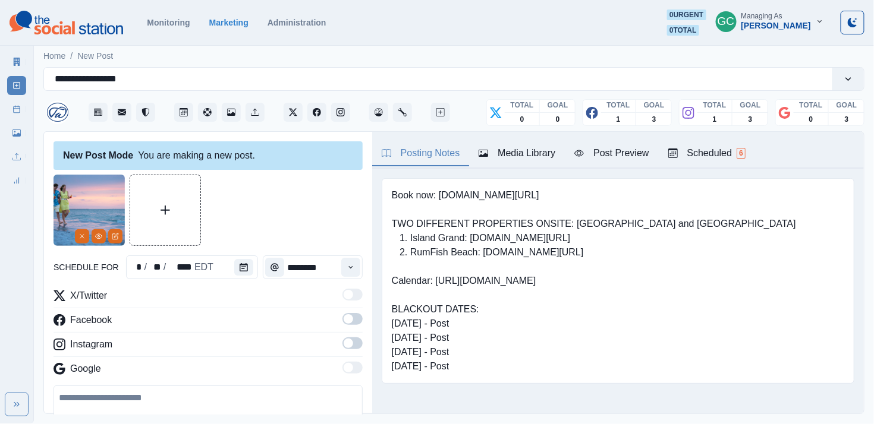
type input "********"
click at [358, 344] on span at bounding box center [352, 344] width 20 height 12
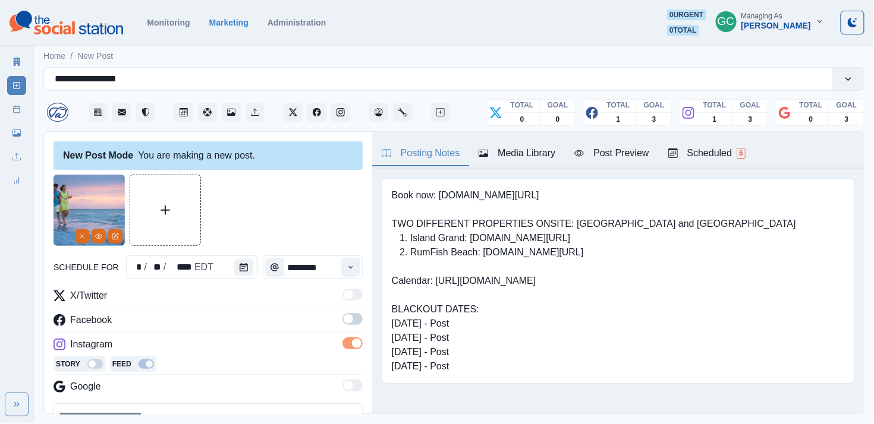
click at [357, 331] on label at bounding box center [352, 322] width 20 height 19
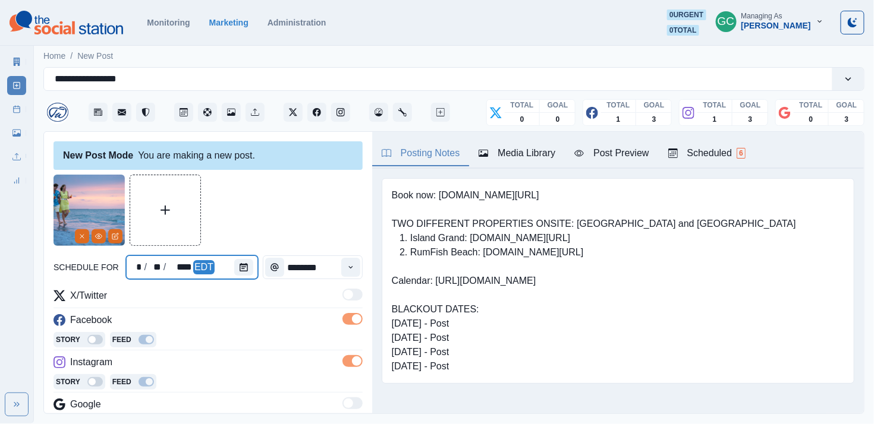
click at [249, 275] on div at bounding box center [246, 268] width 24 height 24
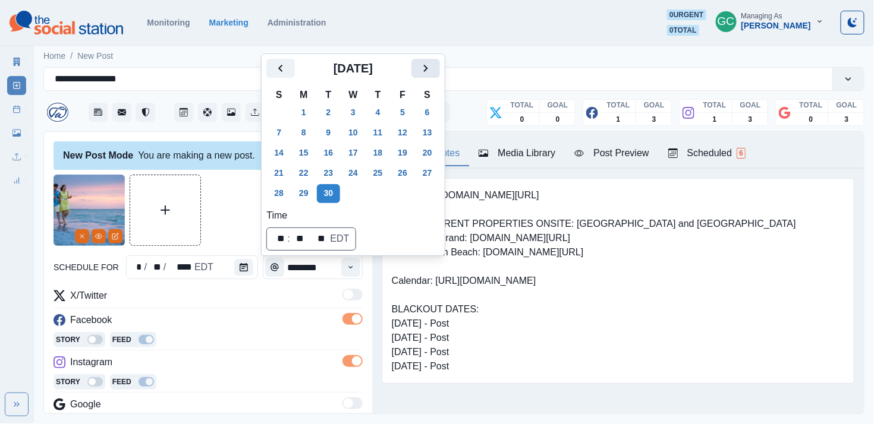
click at [433, 70] on icon "Next" at bounding box center [426, 68] width 14 height 14
click at [438, 109] on button "4" at bounding box center [428, 112] width 24 height 19
click at [405, 121] on button "3" at bounding box center [403, 112] width 24 height 19
click at [254, 344] on div "X/Twitter Facebook Story Feed Instagram Story Feed Google" at bounding box center [208, 353] width 309 height 128
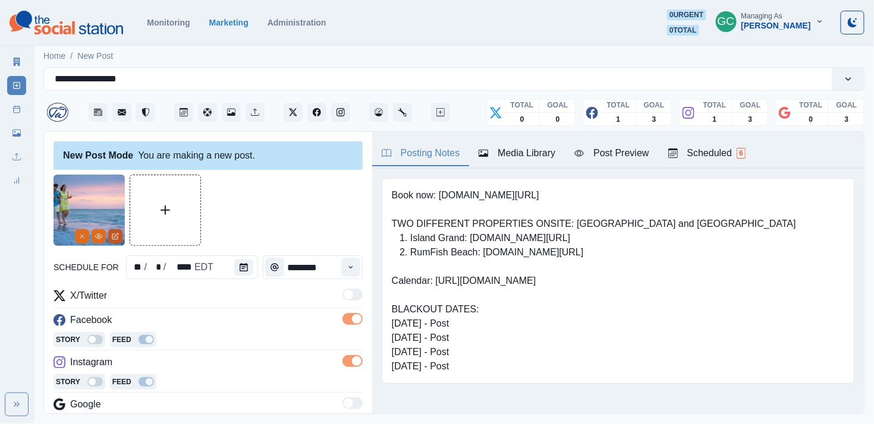
click at [116, 239] on icon "Edit Media" at bounding box center [115, 236] width 7 height 7
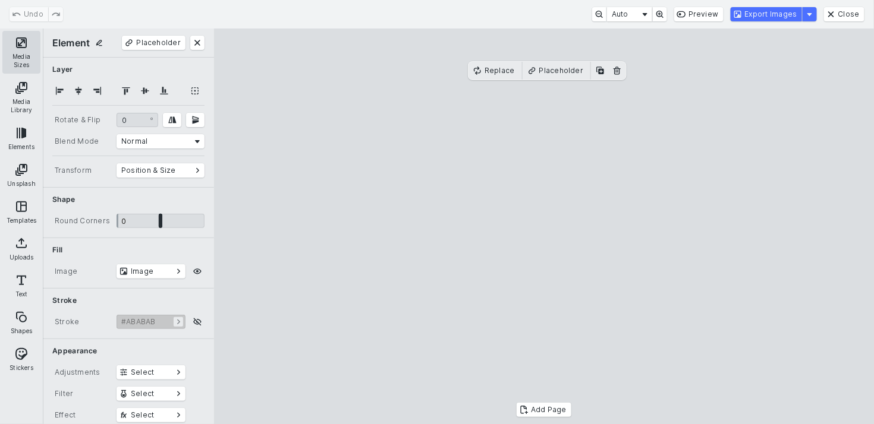
click at [33, 47] on button "Media Sizes" at bounding box center [21, 52] width 38 height 43
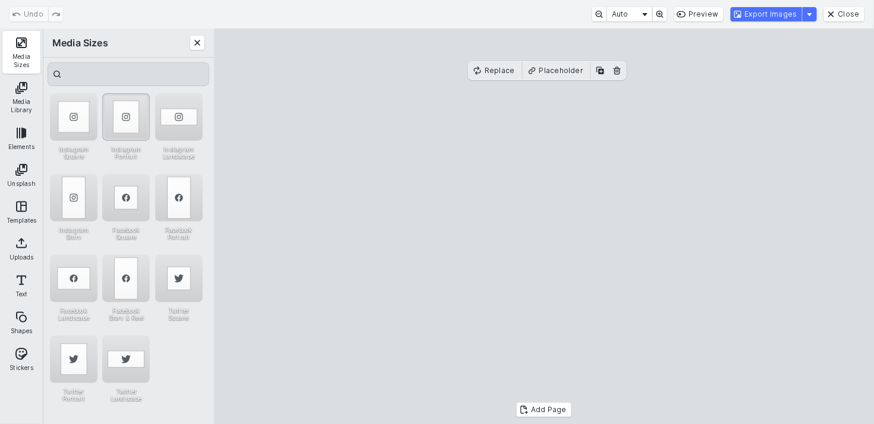
click at [137, 106] on div "Instagram Portrait" at bounding box center [126, 117] width 48 height 48
drag, startPoint x: 512, startPoint y: 161, endPoint x: 577, endPoint y: 157, distance: 65.5
click at [505, 227] on cesdk-canvas "Editor canvas" at bounding box center [544, 227] width 0 height 0
drag, startPoint x: 489, startPoint y: 232, endPoint x: 379, endPoint y: 228, distance: 110.0
click at [505, 227] on cesdk-canvas "Editor canvas" at bounding box center [544, 227] width 0 height 0
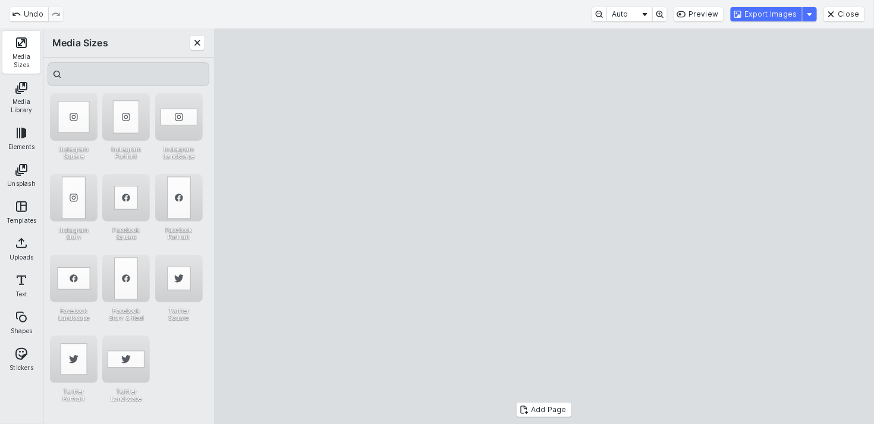
click at [505, 227] on cesdk-canvas "Editor canvas" at bounding box center [544, 227] width 0 height 0
drag, startPoint x: 556, startPoint y: 386, endPoint x: 557, endPoint y: 397, distance: 10.1
click at [505, 227] on cesdk-canvas "Editor canvas" at bounding box center [544, 227] width 0 height 0
drag, startPoint x: 559, startPoint y: 350, endPoint x: 580, endPoint y: 350, distance: 20.2
click at [505, 227] on cesdk-canvas "Editor canvas" at bounding box center [544, 227] width 0 height 0
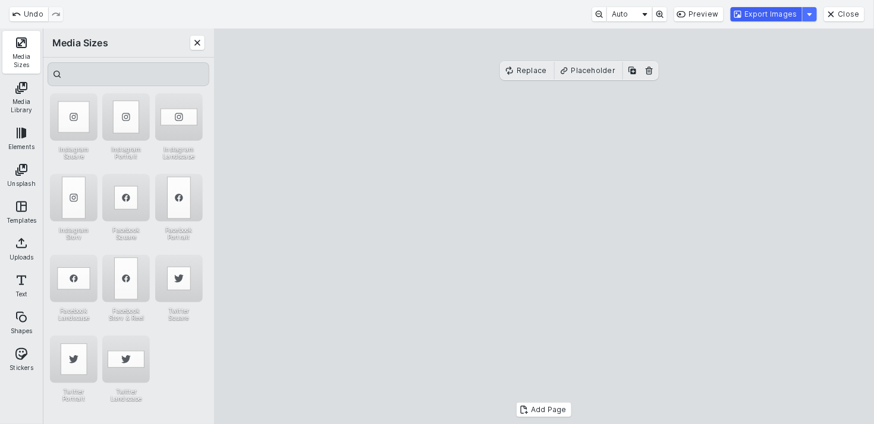
click at [505, 15] on button "Export Images" at bounding box center [766, 14] width 71 height 14
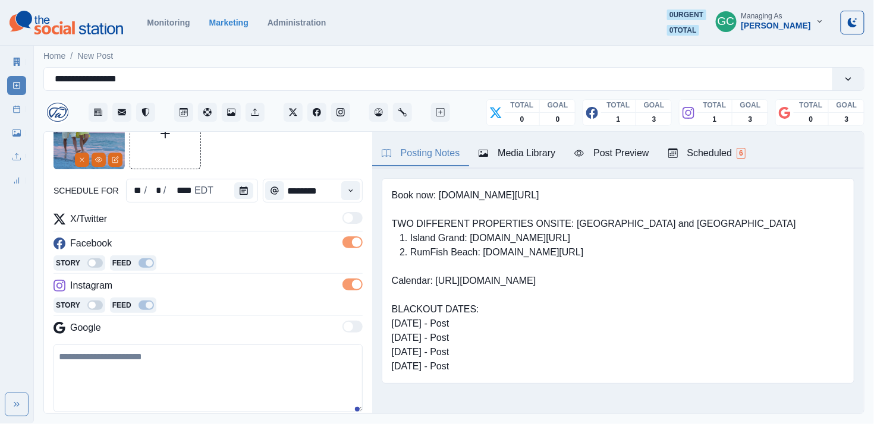
scroll to position [132, 0]
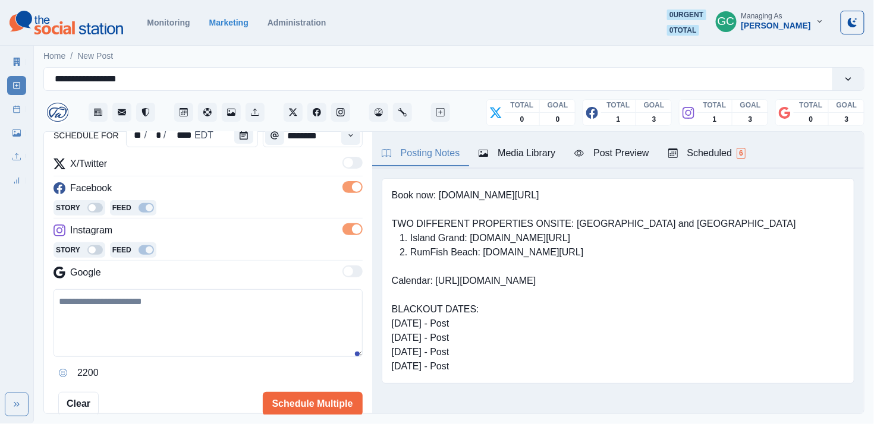
click at [106, 344] on div "2200" at bounding box center [208, 336] width 309 height 93
click at [140, 323] on textarea at bounding box center [208, 324] width 309 height 68
paste textarea "**********"
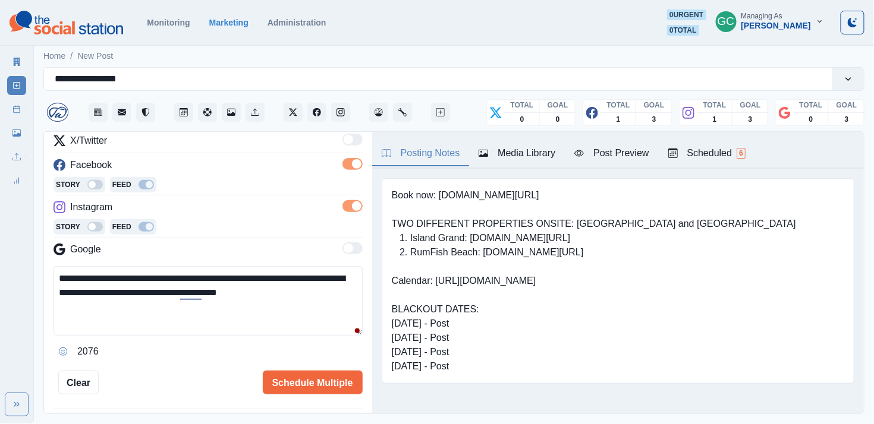
scroll to position [156, 0]
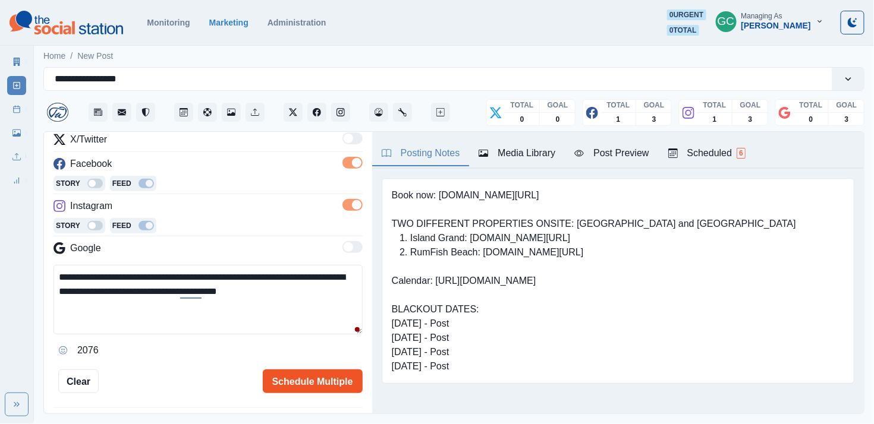
type textarea "**********"
click at [302, 344] on button "Schedule Multiple" at bounding box center [313, 382] width 100 height 24
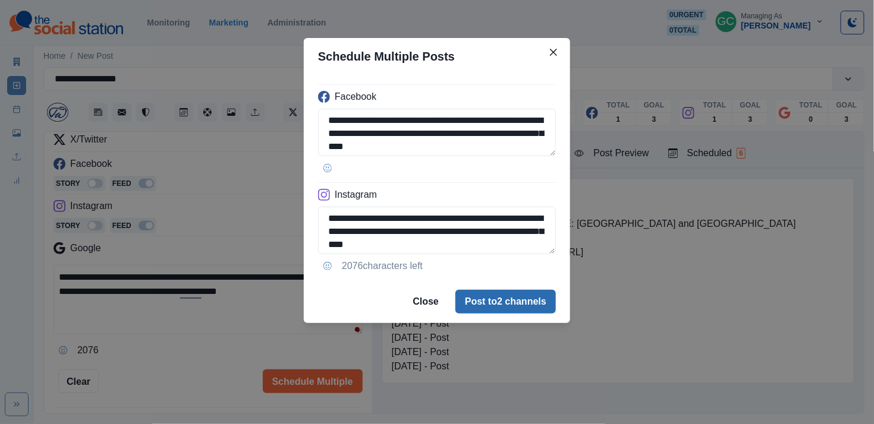
click at [484, 300] on button "Post to 2 channels" at bounding box center [505, 302] width 100 height 24
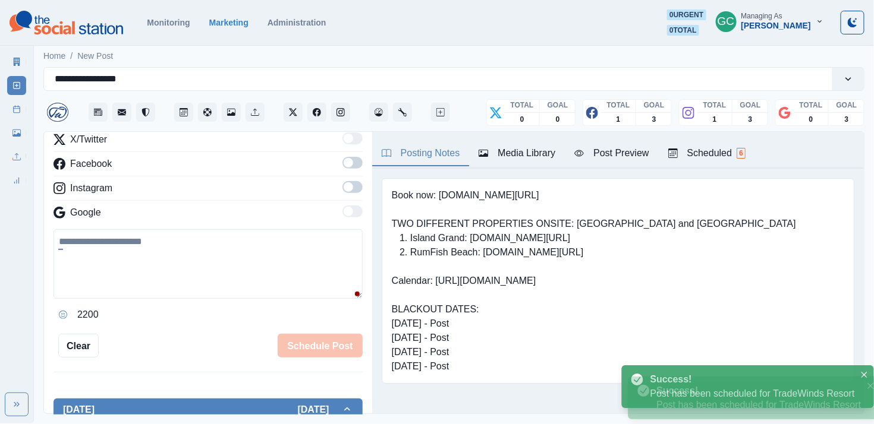
scroll to position [140, 0]
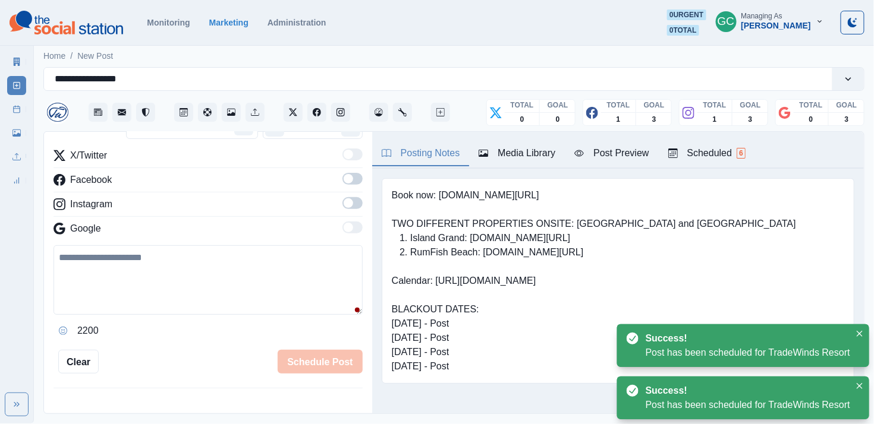
click at [505, 150] on div "Scheduled 6" at bounding box center [706, 153] width 77 height 14
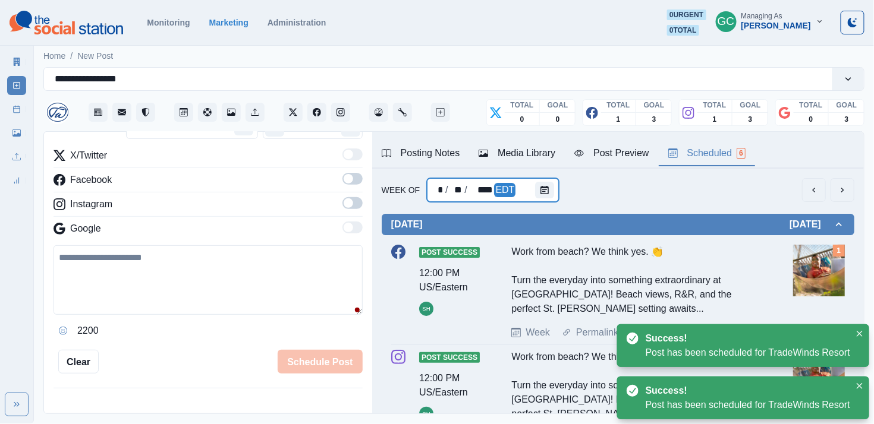
click at [505, 188] on div "* / ** / **** EDT" at bounding box center [493, 190] width 132 height 24
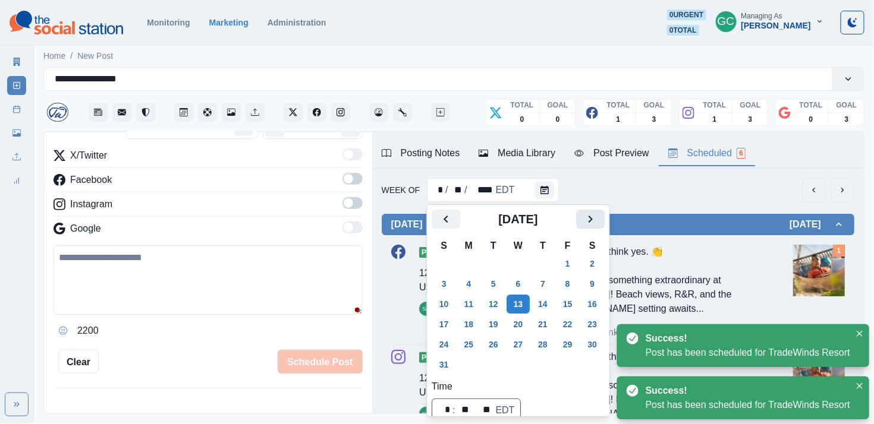
click at [505, 224] on icon "Next" at bounding box center [590, 219] width 14 height 14
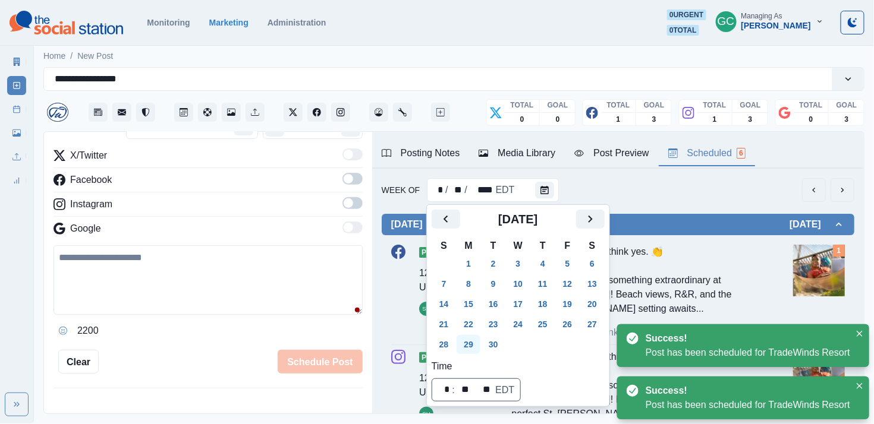
click at [467, 344] on button "29" at bounding box center [469, 344] width 24 height 19
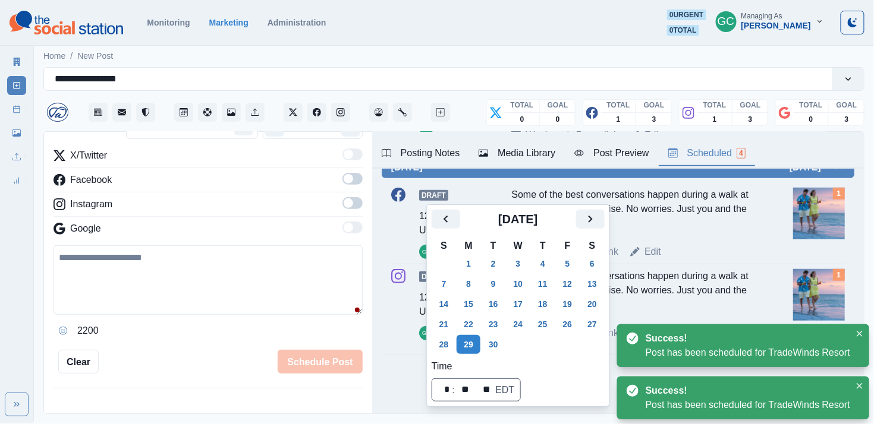
scroll to position [266, 0]
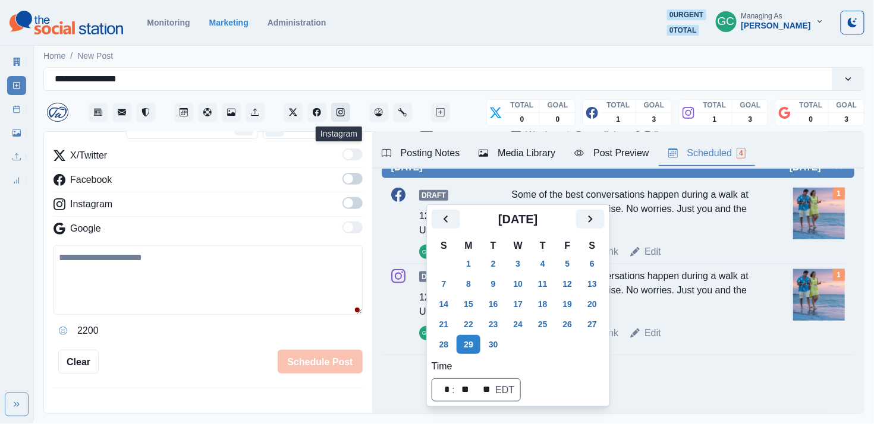
click at [342, 116] on icon "Instagram" at bounding box center [340, 112] width 8 height 8
click at [212, 256] on textarea at bounding box center [208, 281] width 309 height 70
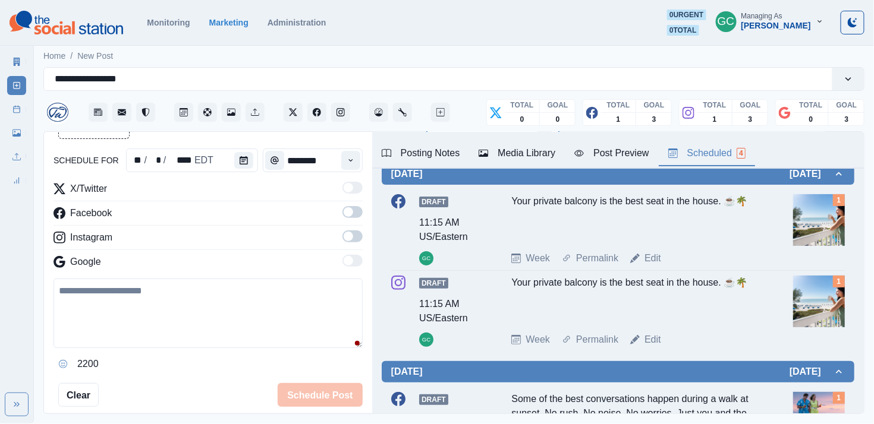
scroll to position [100, 0]
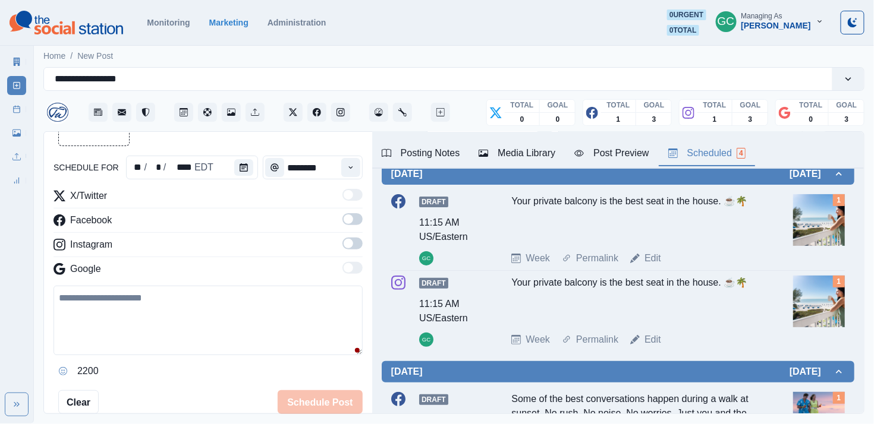
click at [352, 230] on label at bounding box center [352, 222] width 20 height 19
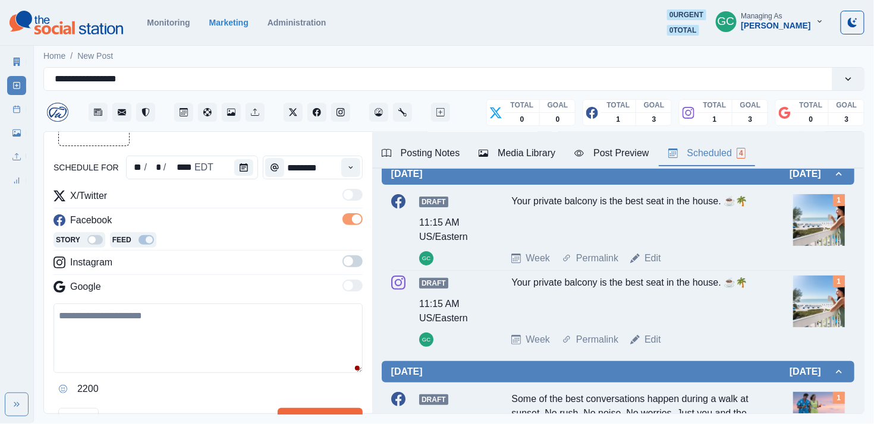
click at [353, 269] on label at bounding box center [352, 265] width 20 height 19
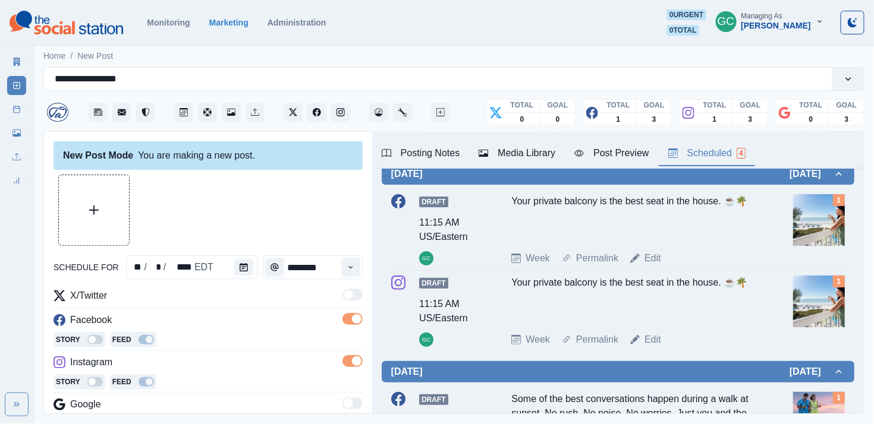
scroll to position [0, 0]
click at [81, 197] on button "Upload Media" at bounding box center [94, 210] width 70 height 70
click at [250, 272] on button "Calendar" at bounding box center [243, 267] width 19 height 17
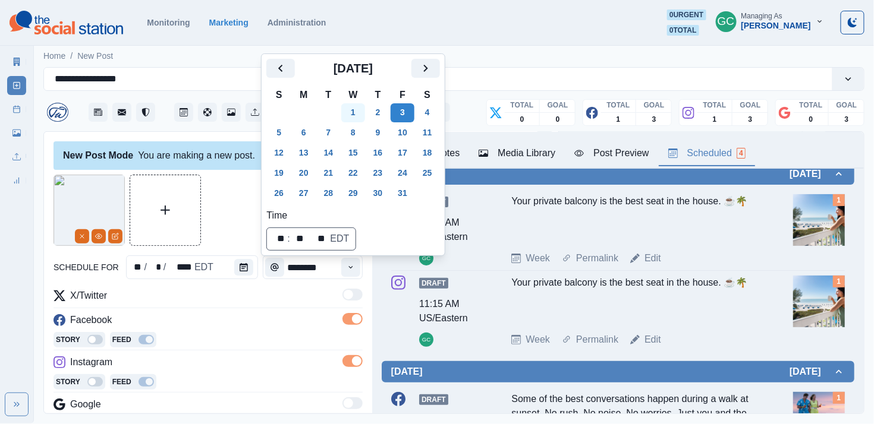
click at [365, 112] on button "1" at bounding box center [353, 112] width 24 height 19
click at [351, 263] on icon "Time" at bounding box center [351, 267] width 8 height 8
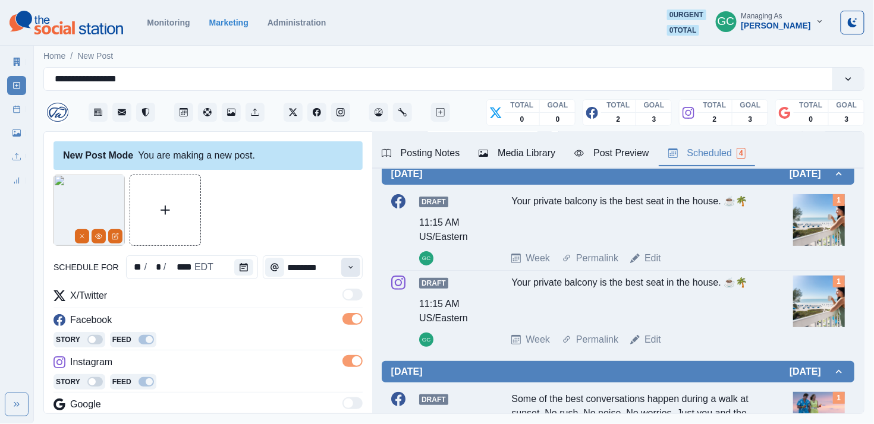
click at [351, 263] on icon "Time" at bounding box center [351, 267] width 8 height 8
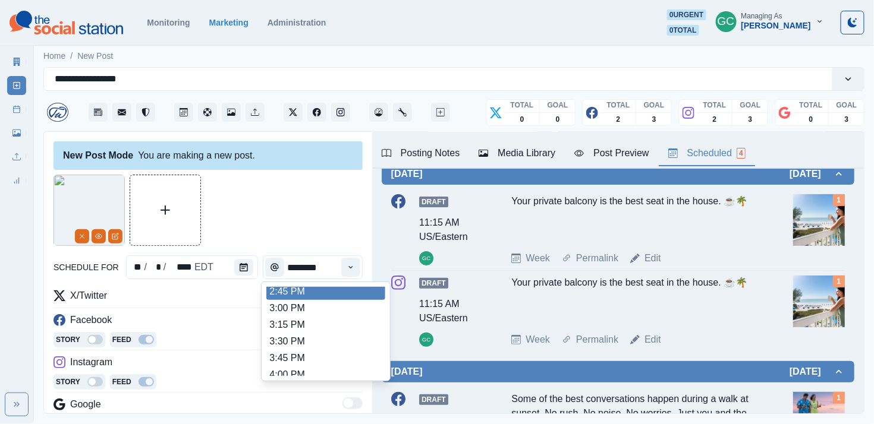
scroll to position [452, 0]
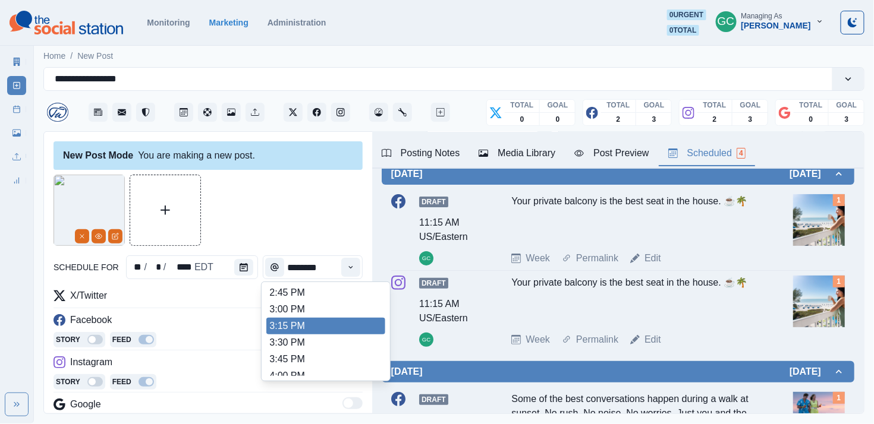
click at [313, 318] on li "3:00 PM" at bounding box center [325, 309] width 119 height 17
type input "*******"
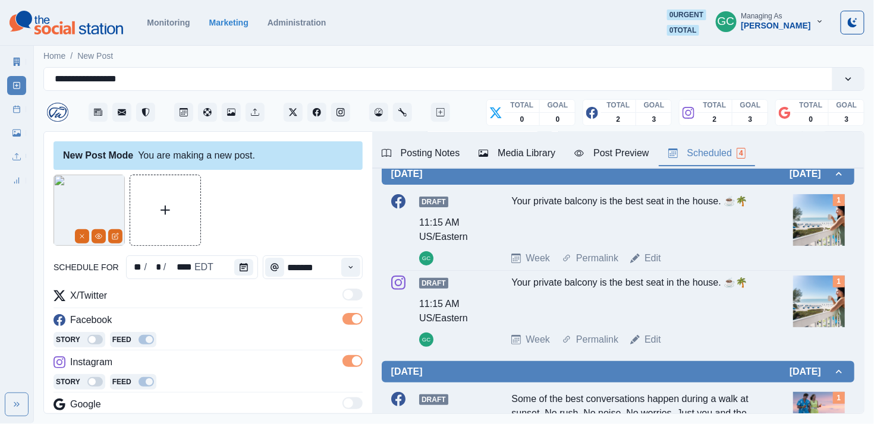
click at [270, 344] on div "Story Feed" at bounding box center [208, 341] width 309 height 18
click at [96, 231] on button "View Media" at bounding box center [99, 236] width 14 height 14
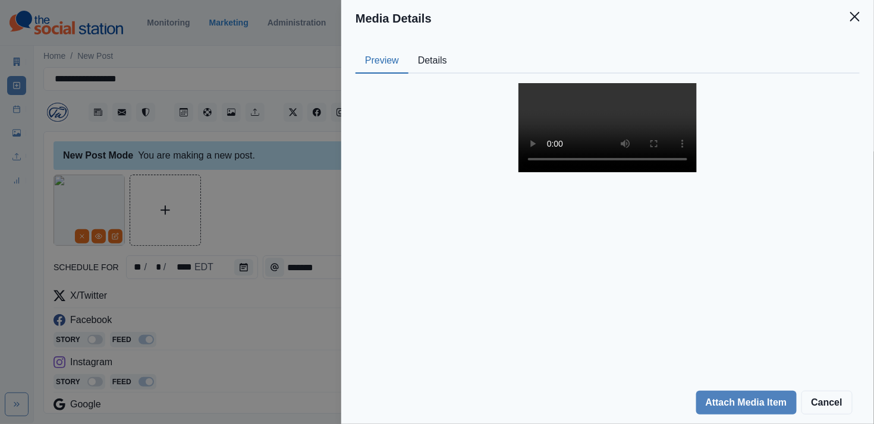
click at [505, 172] on video at bounding box center [607, 127] width 178 height 89
click at [269, 188] on div "Media Details Preview Details Our Description Untitled design-8 Reusable Yes Ta…" at bounding box center [437, 212] width 874 height 424
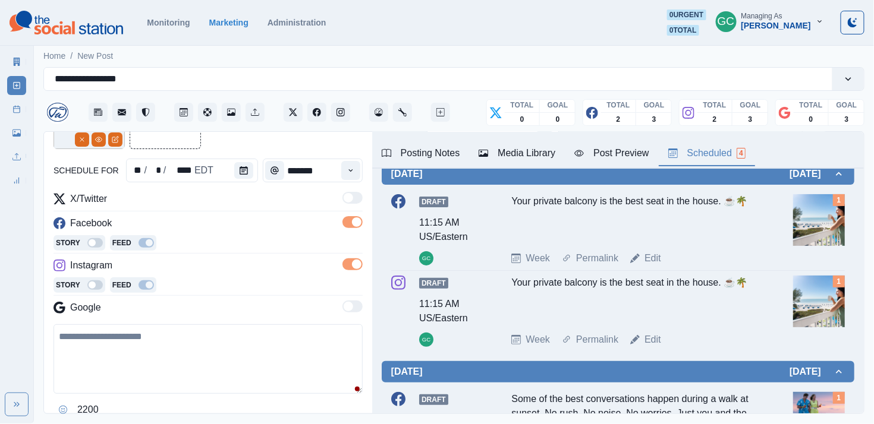
scroll to position [105, 0]
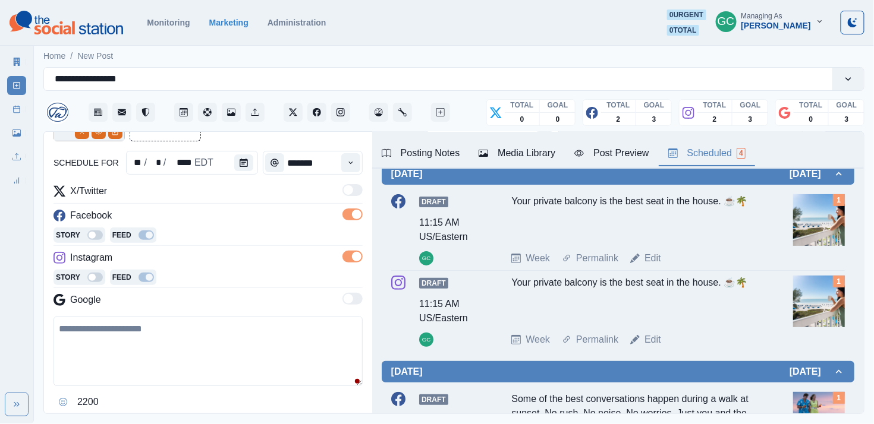
click at [181, 344] on textarea at bounding box center [208, 352] width 309 height 70
paste textarea "**********"
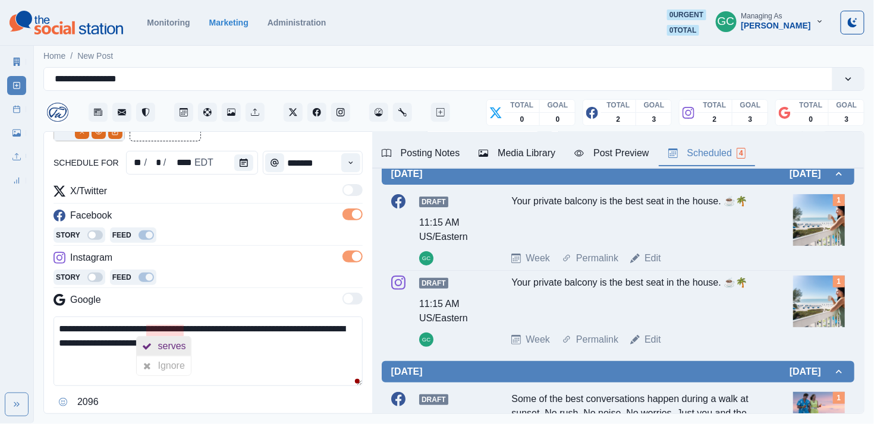
click at [169, 340] on div "serves" at bounding box center [174, 346] width 33 height 19
click at [282, 344] on textarea "**********" at bounding box center [208, 352] width 309 height 70
drag, startPoint x: 256, startPoint y: 353, endPoint x: 5, endPoint y: 290, distance: 259.2
click at [5, 291] on div "**********" at bounding box center [437, 212] width 874 height 424
click at [129, 325] on textarea "**********" at bounding box center [208, 352] width 309 height 70
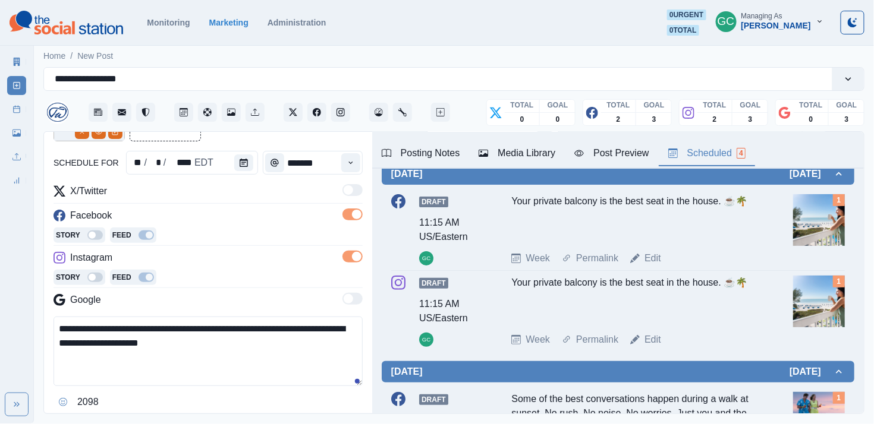
drag, startPoint x: 121, startPoint y: 329, endPoint x: 5, endPoint y: 329, distance: 115.9
click at [5, 329] on div "**********" at bounding box center [437, 212] width 874 height 424
paste textarea "**********"
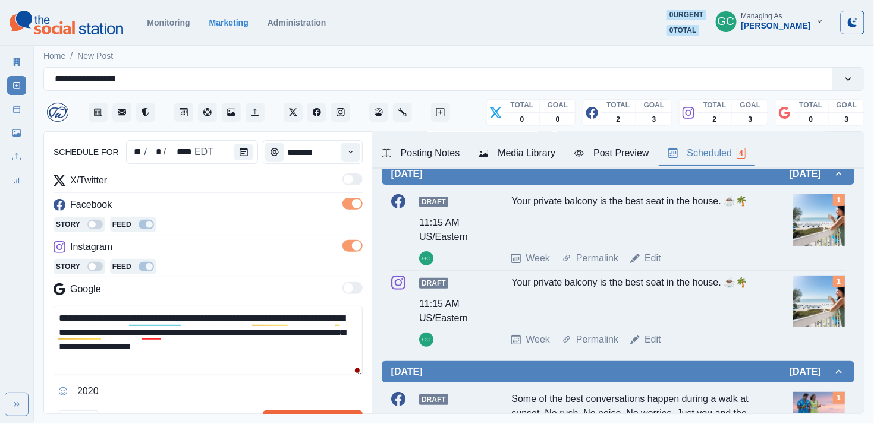
scroll to position [117, 0]
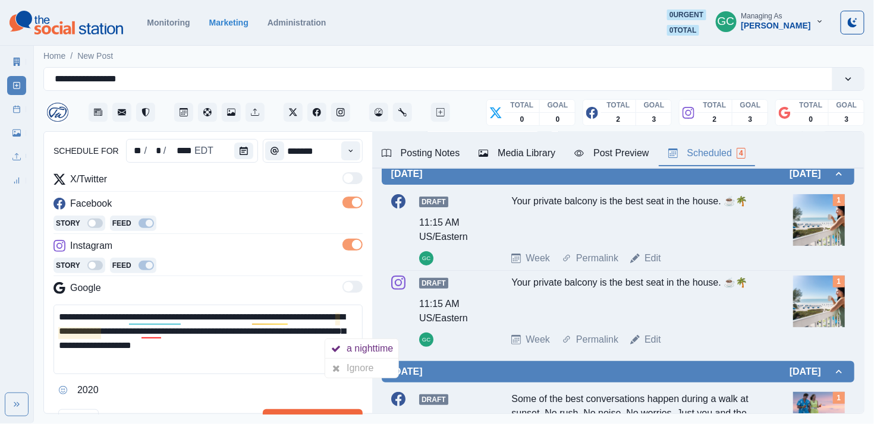
click at [76, 336] on textarea "**********" at bounding box center [208, 340] width 309 height 70
click at [383, 344] on div "a nighttime" at bounding box center [372, 348] width 51 height 19
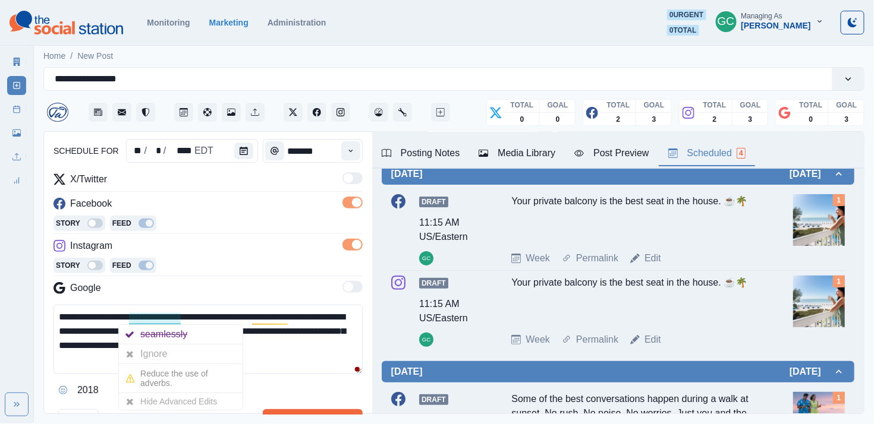
click at [81, 332] on textarea "**********" at bounding box center [208, 340] width 309 height 70
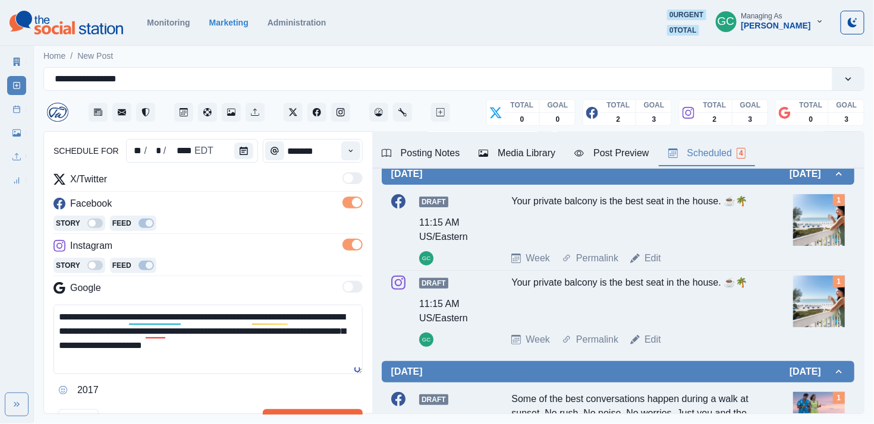
click at [183, 336] on textarea "**********" at bounding box center [208, 340] width 309 height 70
click at [272, 331] on div "a daytime" at bounding box center [286, 334] width 46 height 19
click at [85, 338] on textarea "**********" at bounding box center [208, 340] width 309 height 70
click at [213, 344] on textarea "**********" at bounding box center [208, 340] width 309 height 70
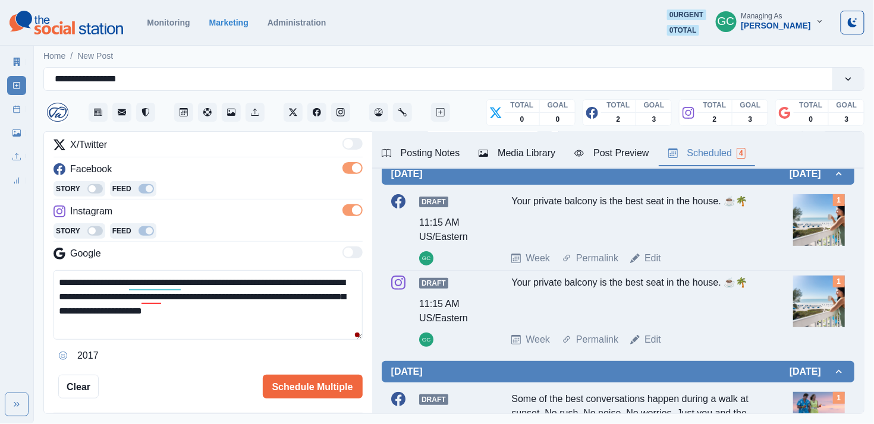
scroll to position [164, 0]
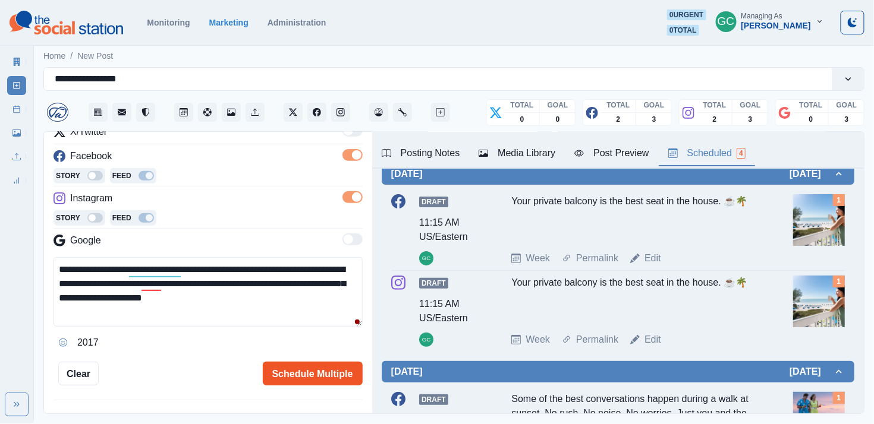
type textarea "**********"
click at [299, 344] on button "Schedule Multiple" at bounding box center [313, 374] width 100 height 24
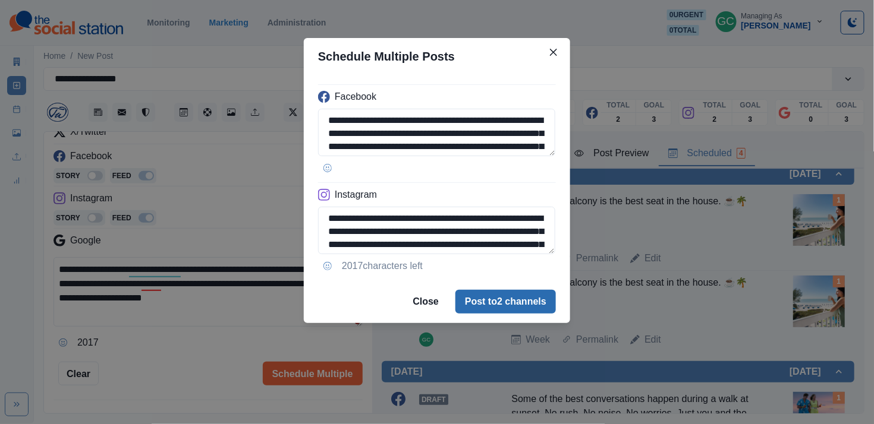
click at [489, 302] on button "Post to 2 channels" at bounding box center [505, 302] width 100 height 24
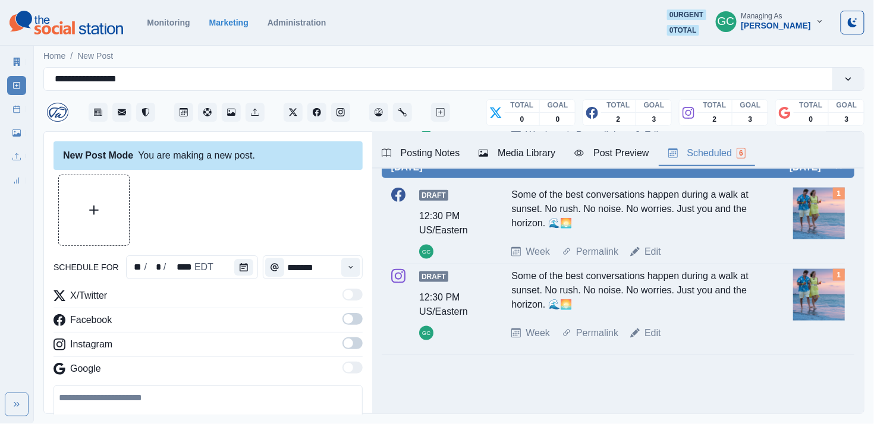
scroll to position [-1, 0]
click at [92, 225] on button "Upload Media" at bounding box center [94, 210] width 70 height 70
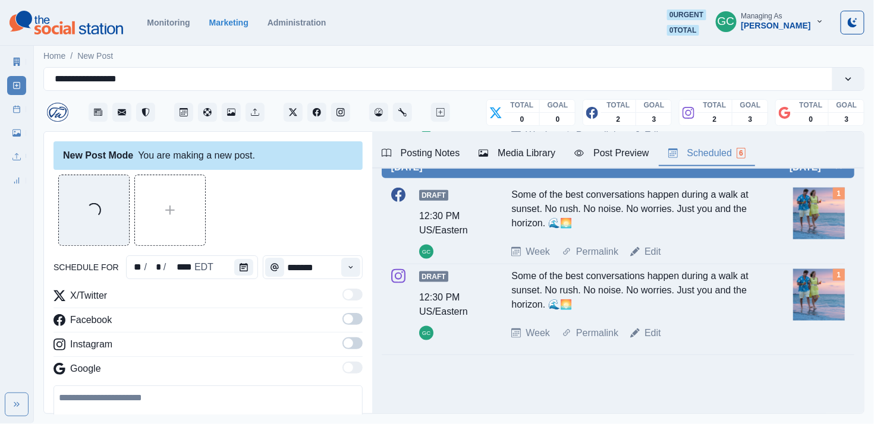
click at [505, 284] on main "**********" at bounding box center [454, 233] width 840 height 381
click at [353, 329] on label at bounding box center [352, 322] width 20 height 19
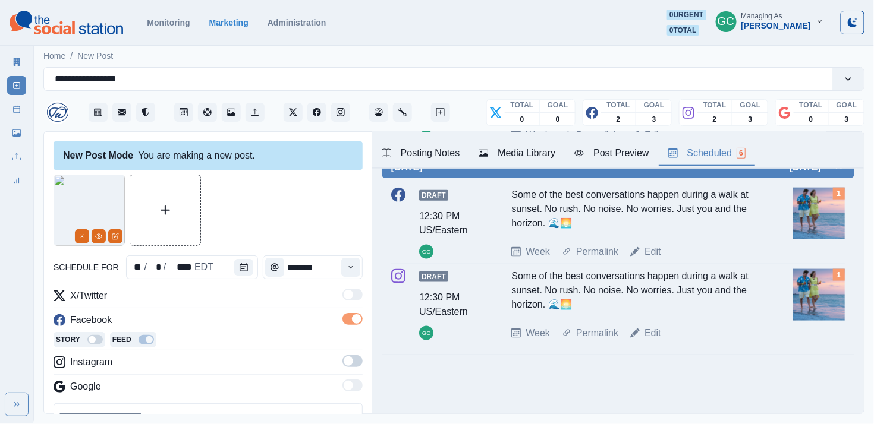
click at [354, 344] on div "Story Feed" at bounding box center [208, 341] width 309 height 18
click at [352, 344] on div "X/Twitter Facebook Story Feed Instagram Google" at bounding box center [208, 344] width 309 height 110
click at [352, 344] on label at bounding box center [352, 365] width 20 height 19
click at [234, 272] on button "Calendar" at bounding box center [243, 267] width 19 height 17
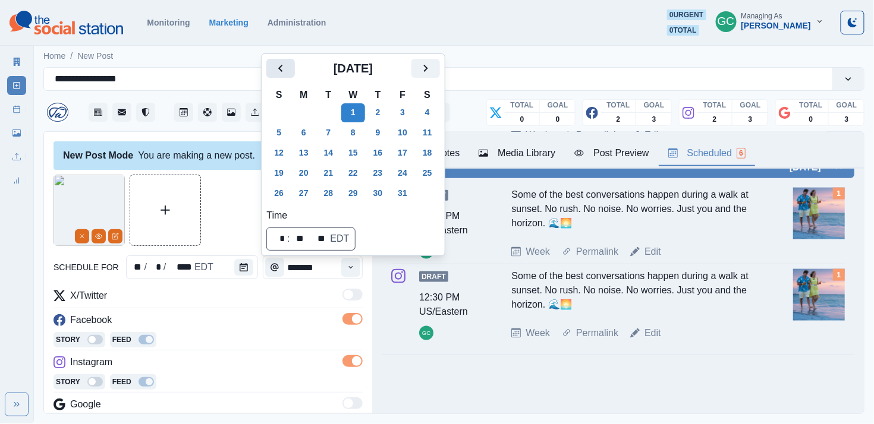
click at [279, 70] on icon "Previous" at bounding box center [280, 68] width 14 height 14
click at [365, 166] on button "24" at bounding box center [353, 173] width 24 height 19
click at [505, 235] on div "Draft 12:30 PM US/Eastern GC Some of the best conversations happen during a wal…" at bounding box center [618, 223] width 454 height 71
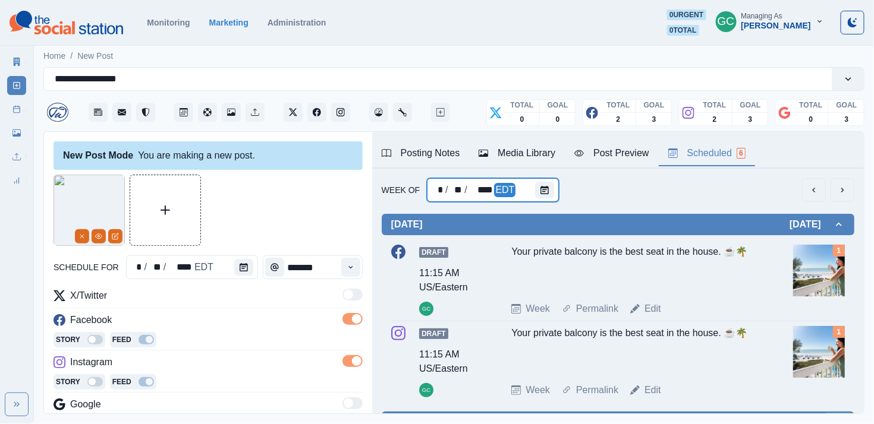
click at [505, 187] on div "* / ** / **** EDT" at bounding box center [493, 190] width 132 height 24
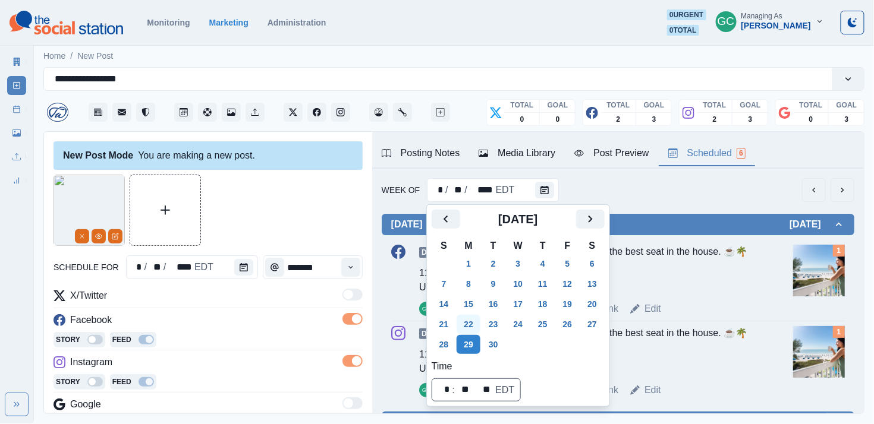
click at [473, 322] on button "22" at bounding box center [469, 324] width 24 height 19
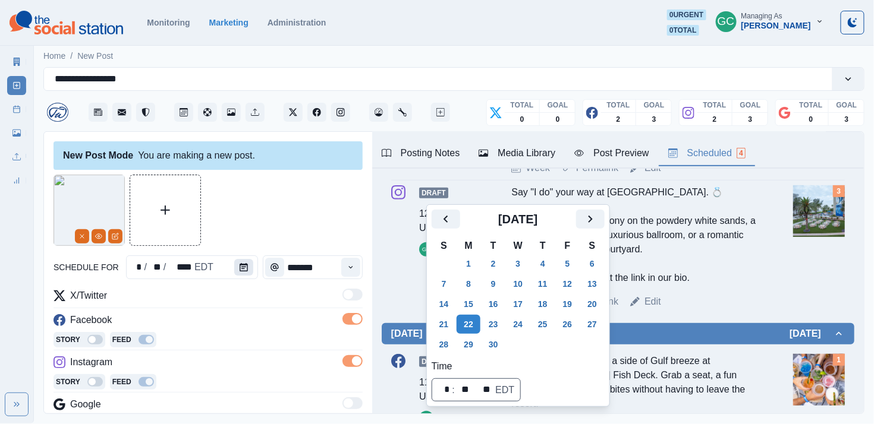
click at [234, 264] on button "Calendar" at bounding box center [243, 267] width 19 height 17
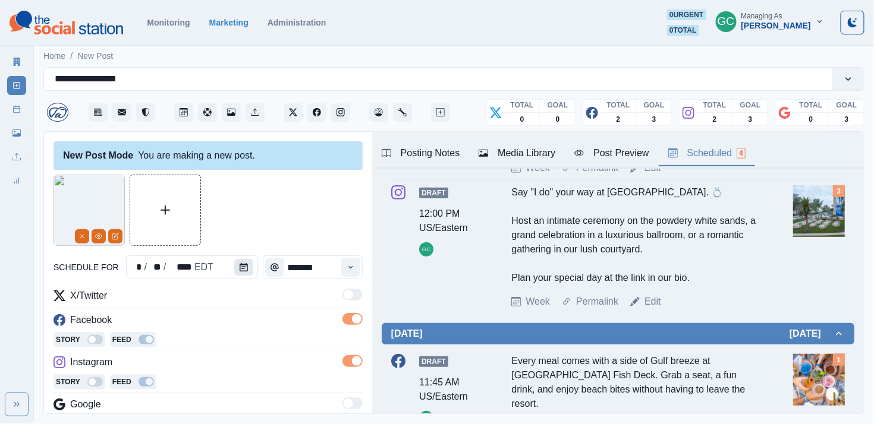
scroll to position [51, 0]
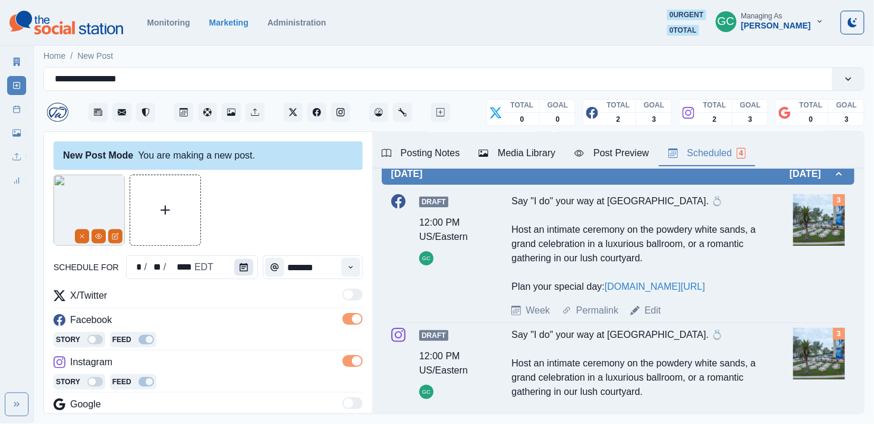
click at [234, 264] on button "Calendar" at bounding box center [243, 267] width 19 height 17
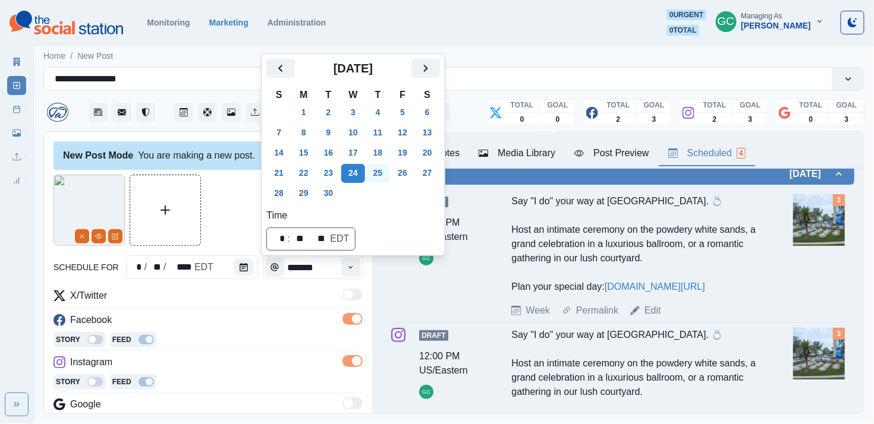
click at [385, 175] on button "25" at bounding box center [378, 173] width 24 height 19
click at [278, 322] on div "Facebook" at bounding box center [208, 322] width 309 height 19
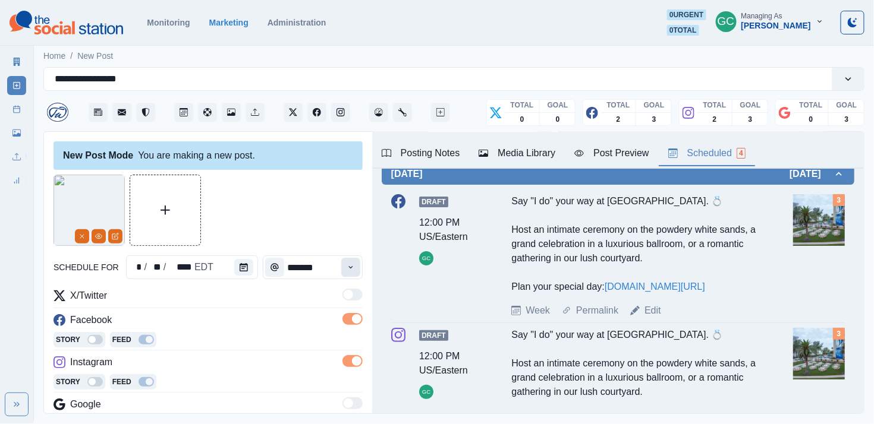
click at [356, 266] on button "Time" at bounding box center [350, 267] width 19 height 19
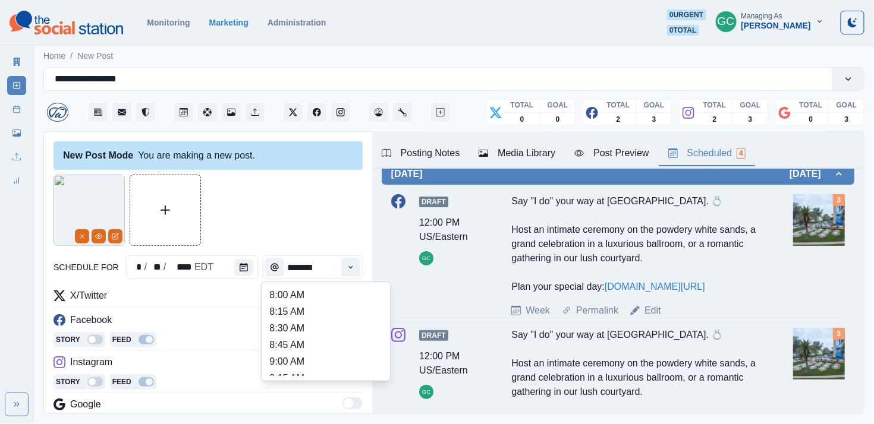
click at [263, 215] on div at bounding box center [208, 210] width 309 height 71
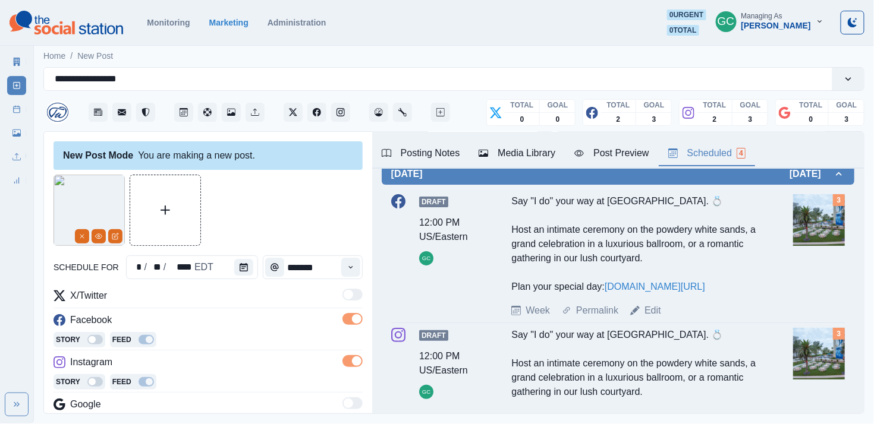
click at [228, 323] on div "Facebook" at bounding box center [208, 322] width 309 height 19
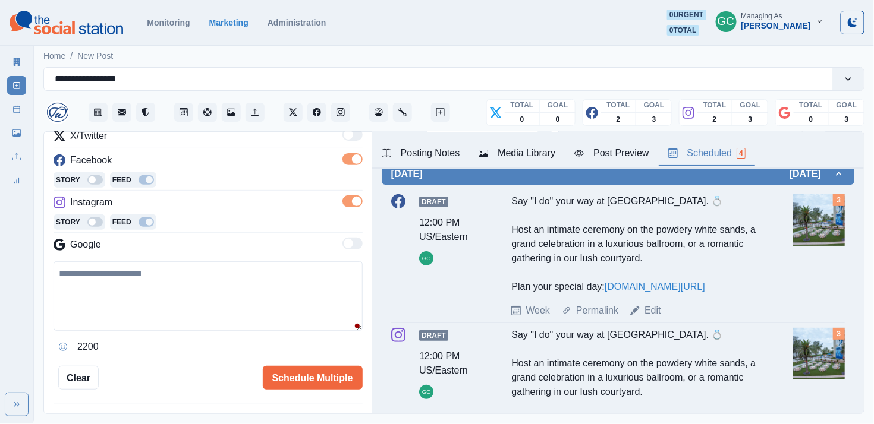
scroll to position [175, 0]
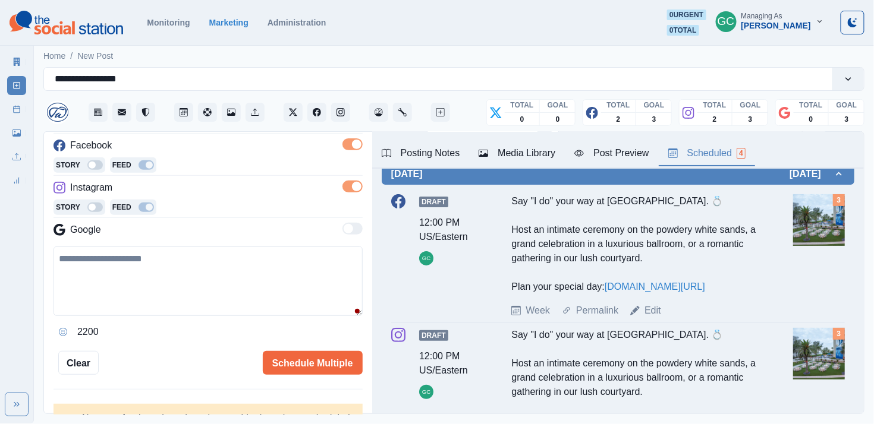
click at [183, 292] on textarea at bounding box center [208, 282] width 309 height 70
paste textarea "**********"
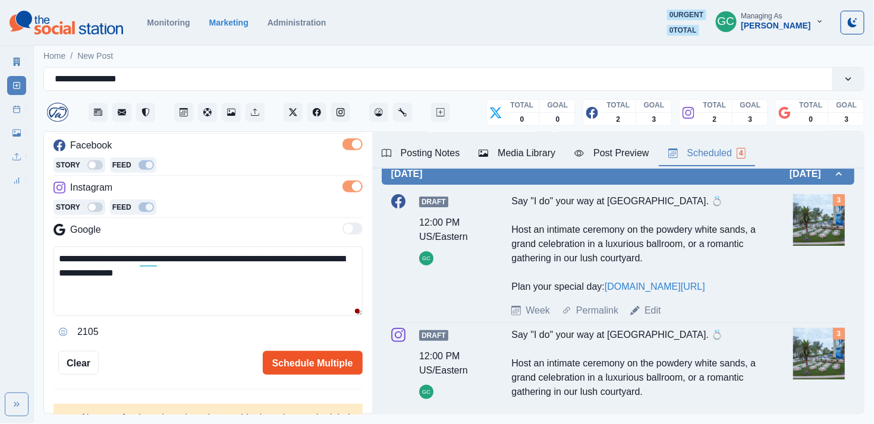
type textarea "**********"
click at [304, 344] on button "Schedule Multiple" at bounding box center [313, 363] width 100 height 24
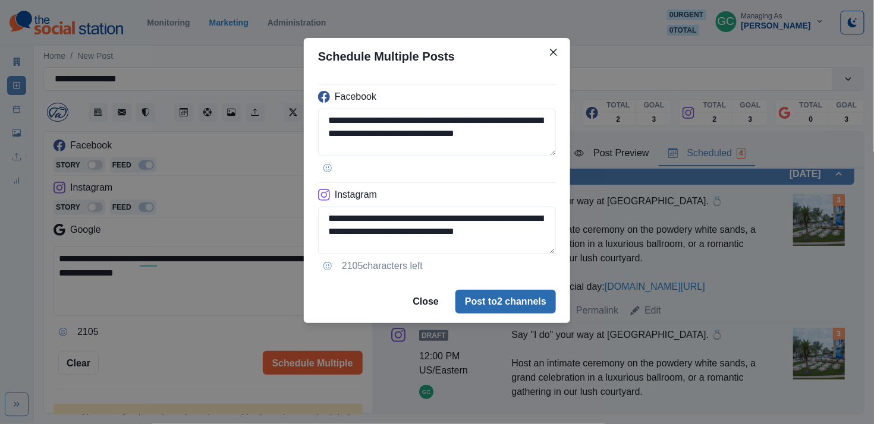
click at [472, 299] on button "Post to 2 channels" at bounding box center [505, 302] width 100 height 24
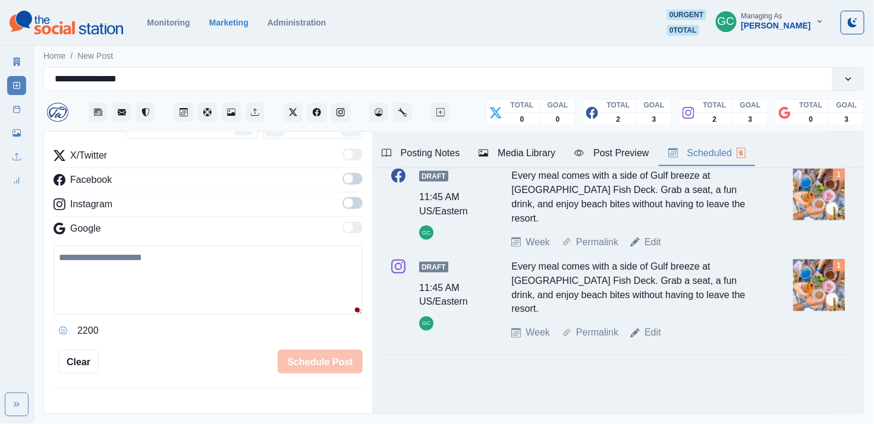
scroll to position [577, 0]
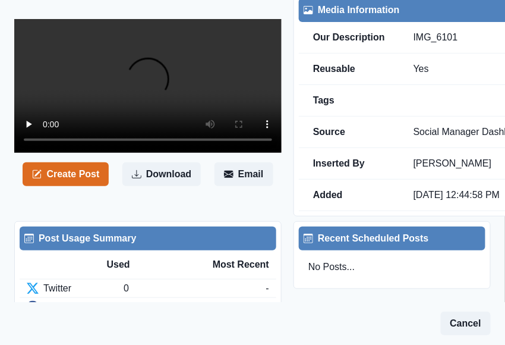
scroll to position [49, 0]
click at [150, 153] on video at bounding box center [148, 86] width 268 height 134
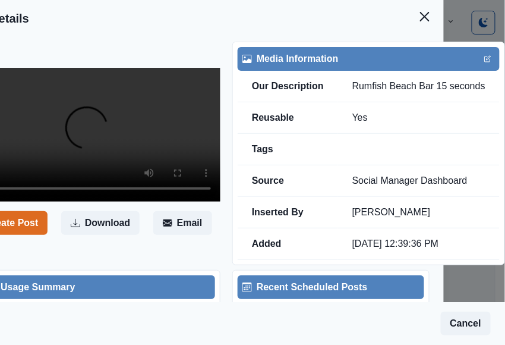
scroll to position [0, 68]
click at [423, 17] on button "Close" at bounding box center [425, 17] width 24 height 24
